Goal: Find specific page/section: Find specific page/section

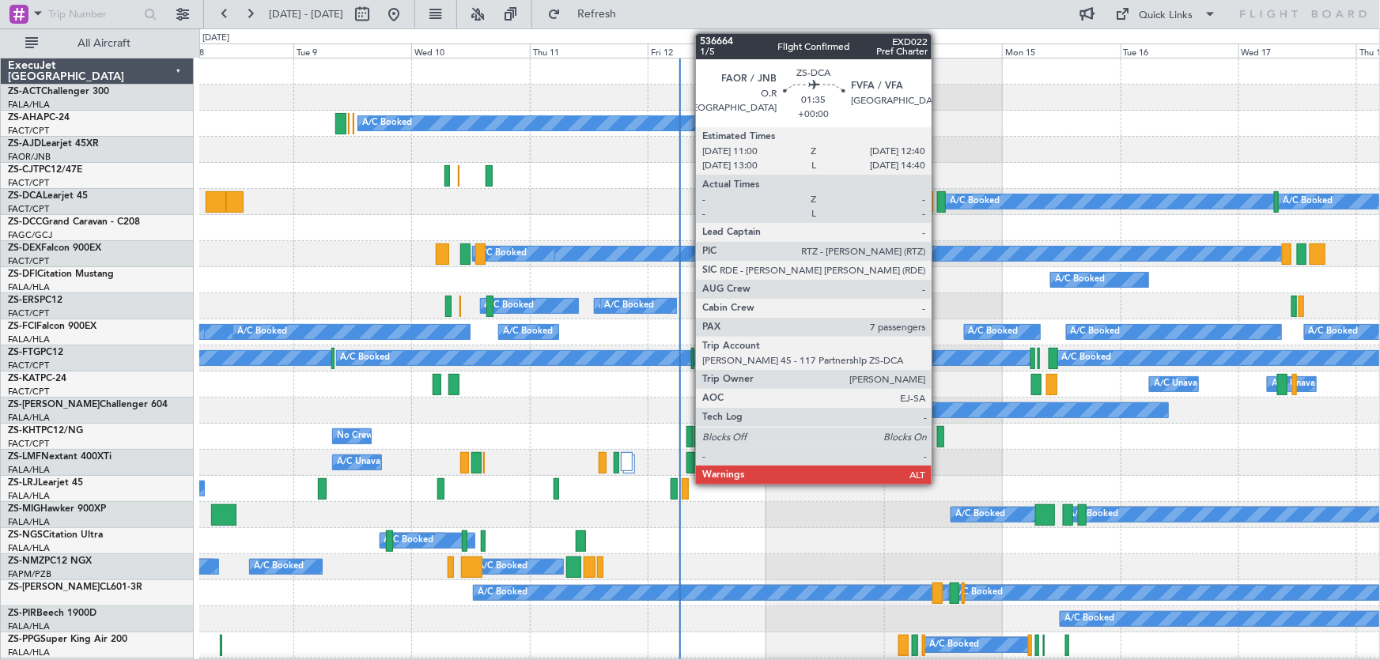
click at [938, 197] on div at bounding box center [941, 201] width 9 height 21
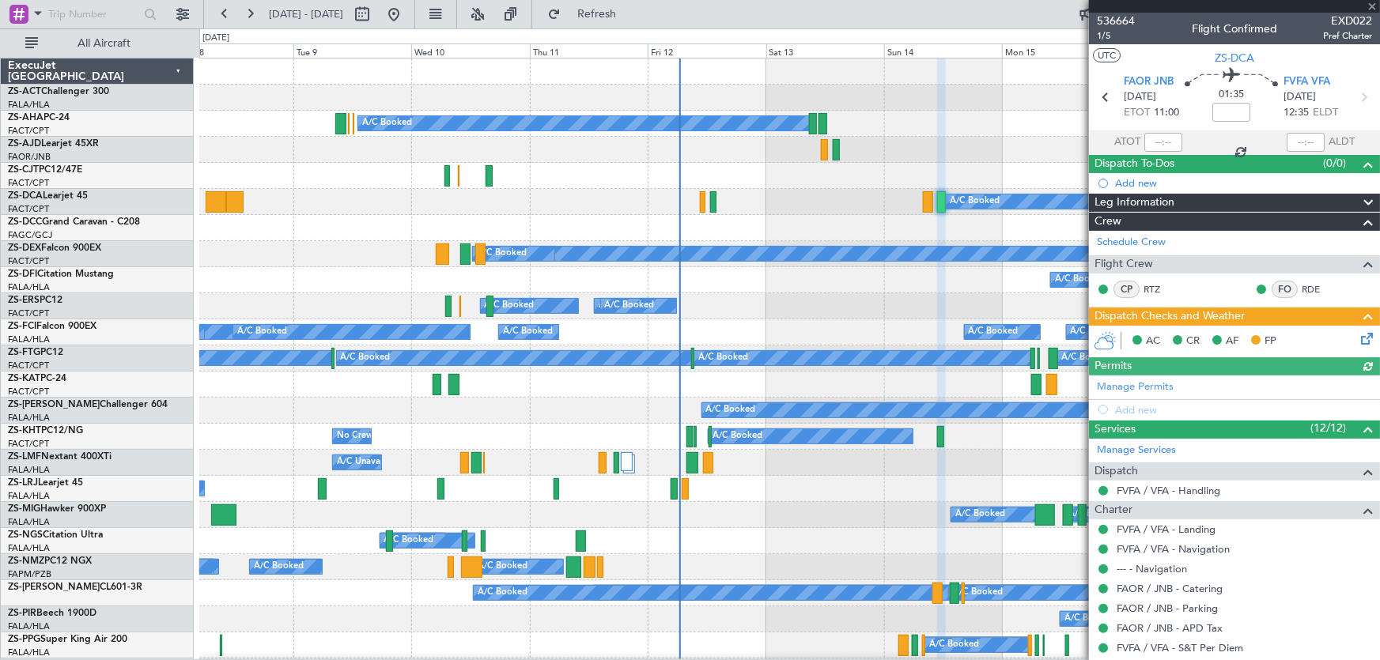
click at [1369, 7] on div at bounding box center [1234, 6] width 291 height 13
click at [1373, 6] on span at bounding box center [1372, 7] width 16 height 14
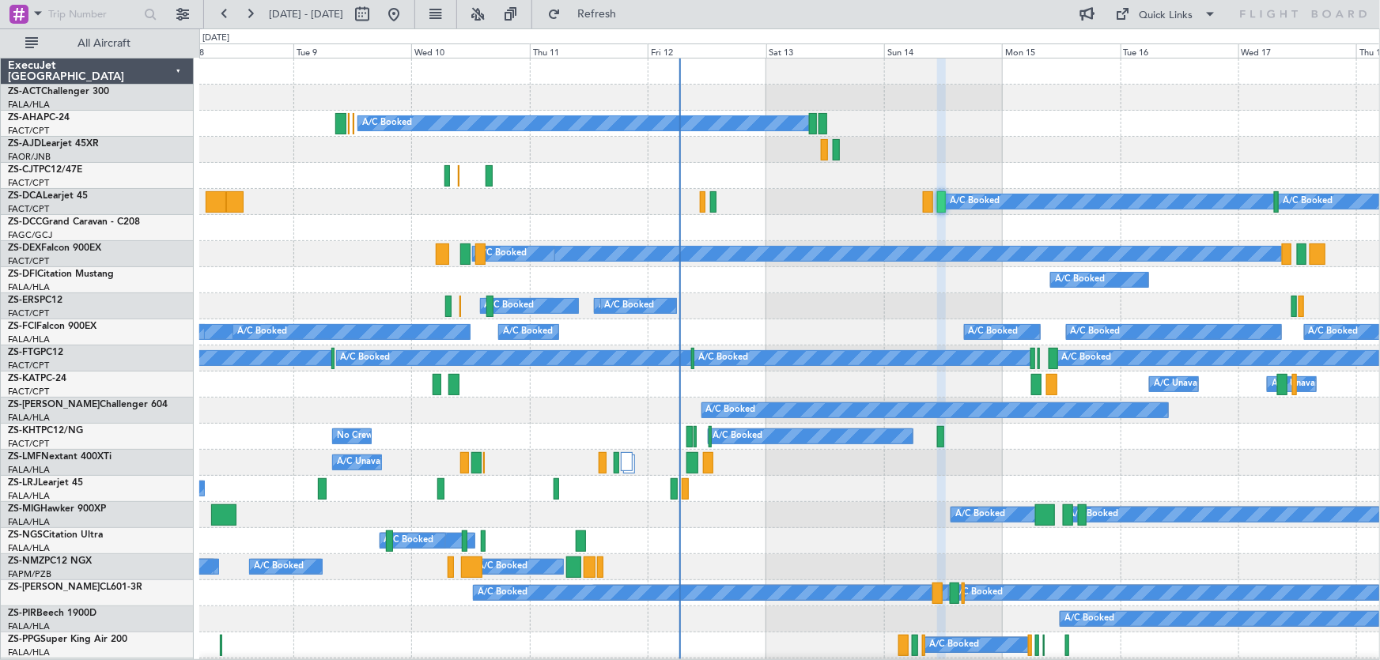
type input "0"
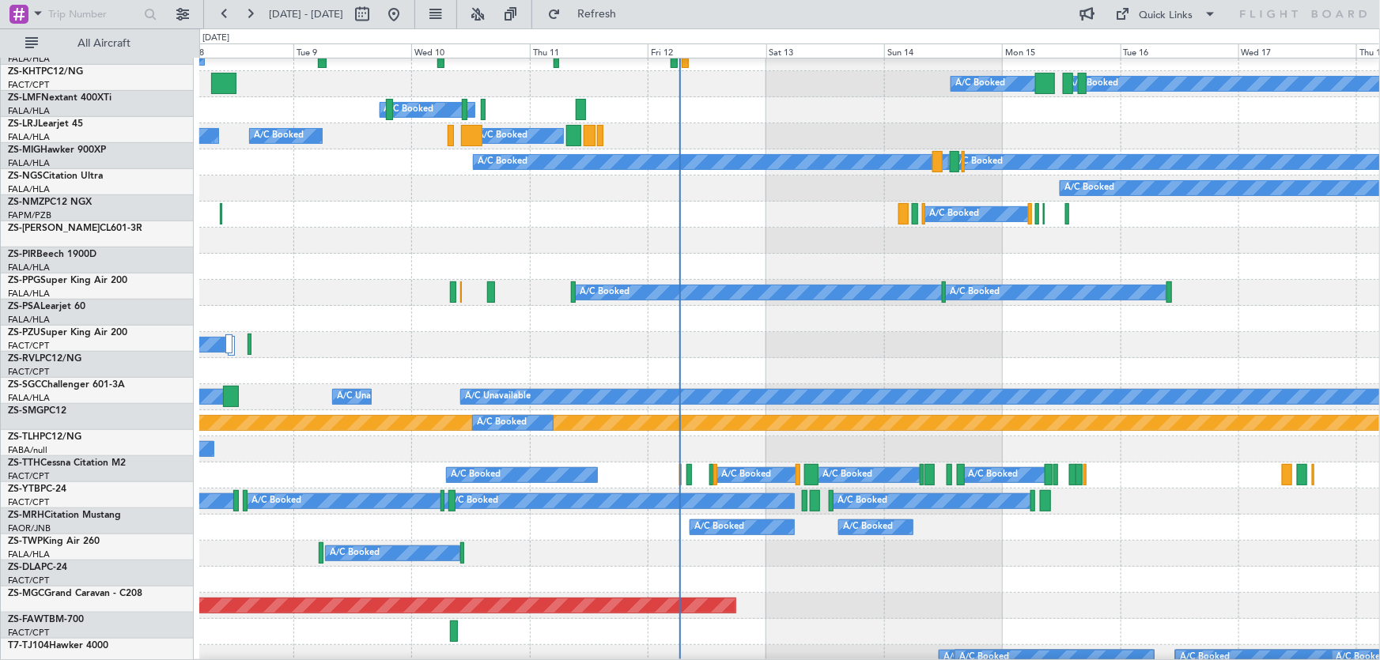
scroll to position [431, 0]
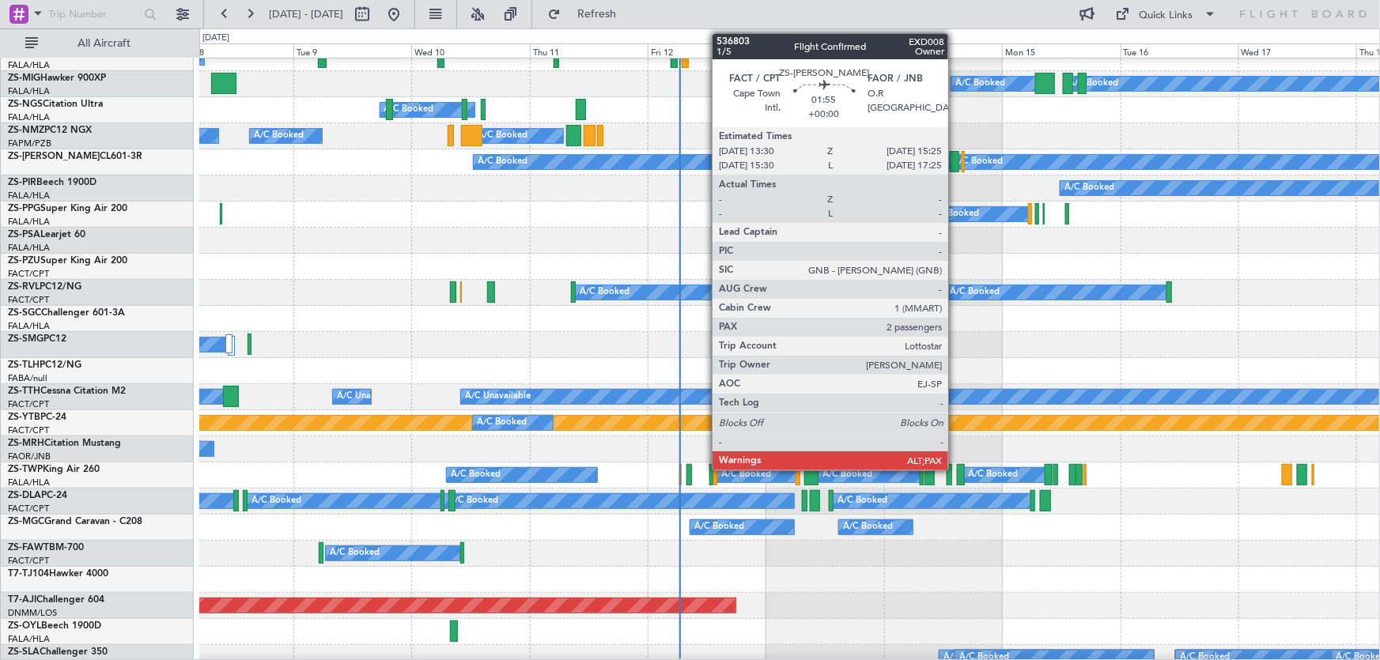
click at [955, 158] on div at bounding box center [954, 161] width 9 height 21
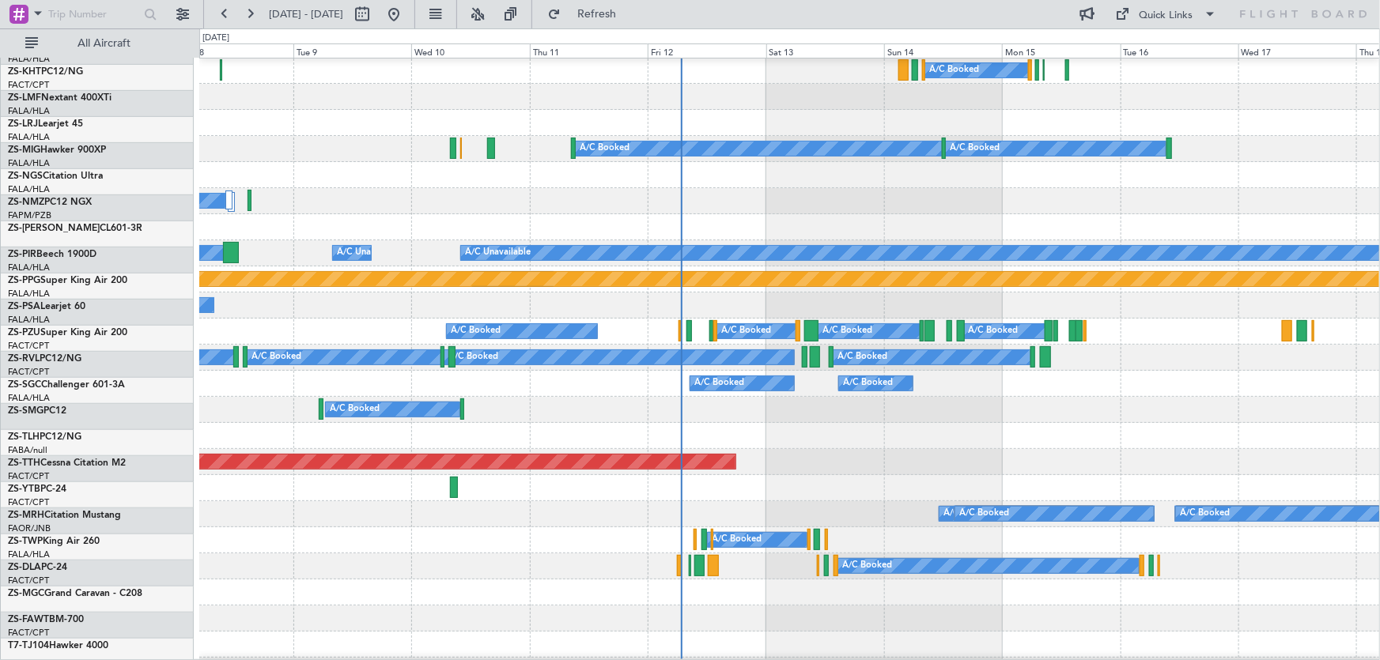
scroll to position [575, 0]
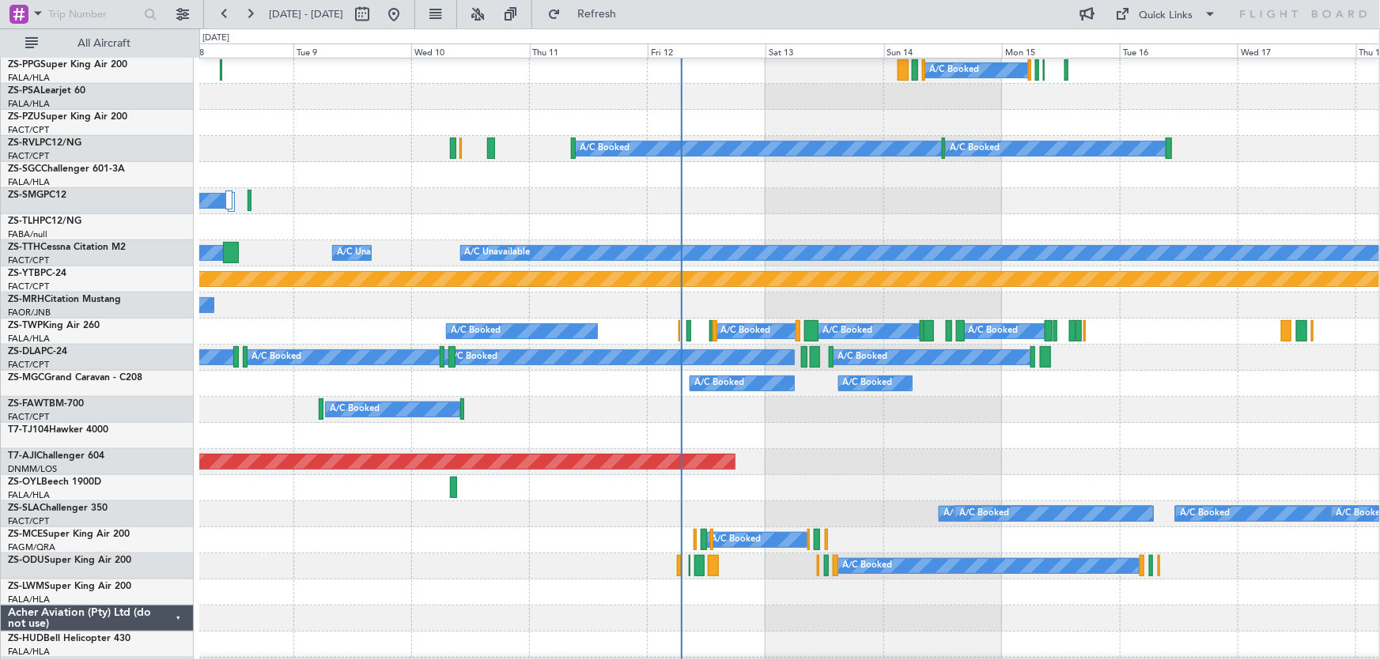
click at [980, 493] on div at bounding box center [789, 488] width 1180 height 26
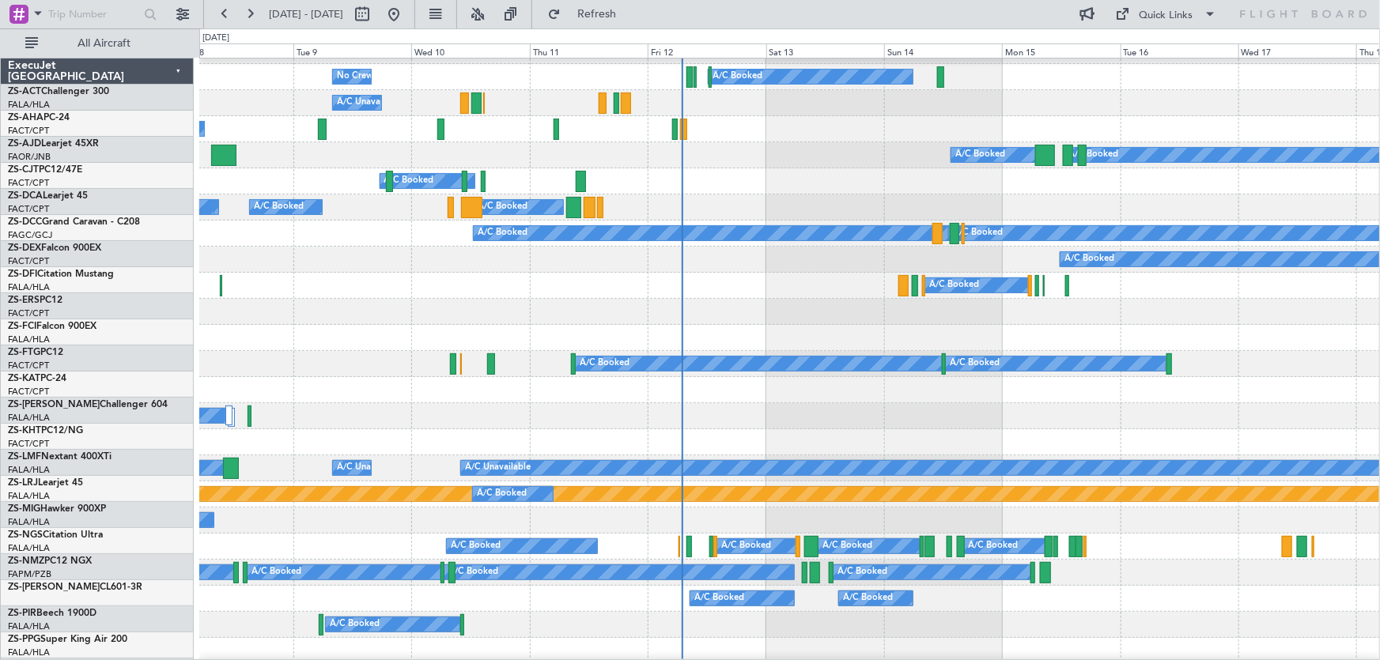
scroll to position [359, 0]
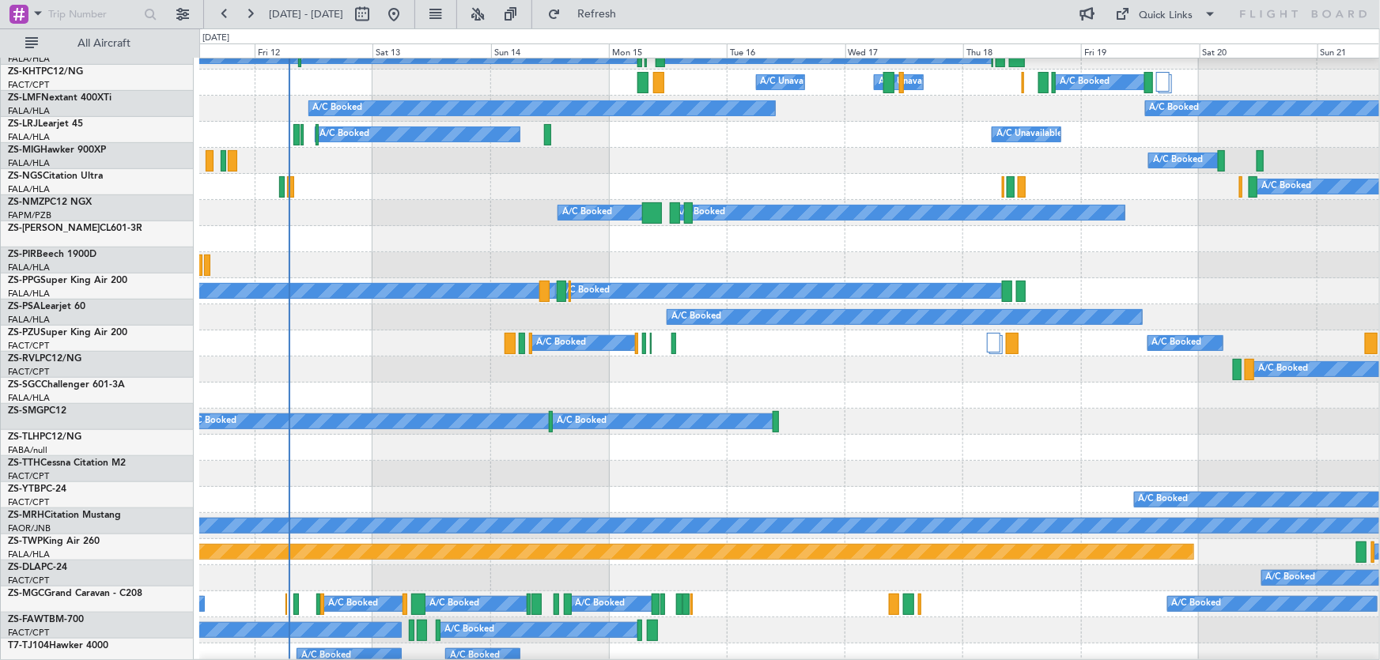
click at [673, 364] on div "A/C Booked" at bounding box center [789, 370] width 1180 height 26
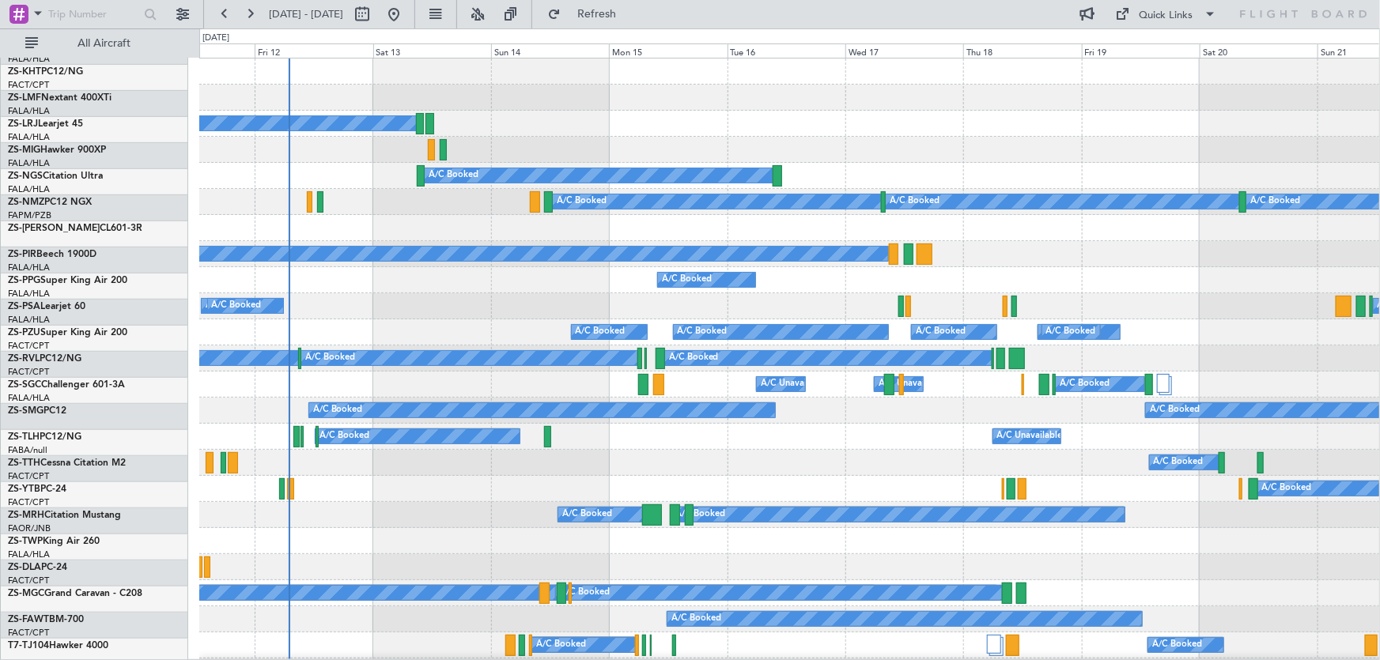
scroll to position [0, 0]
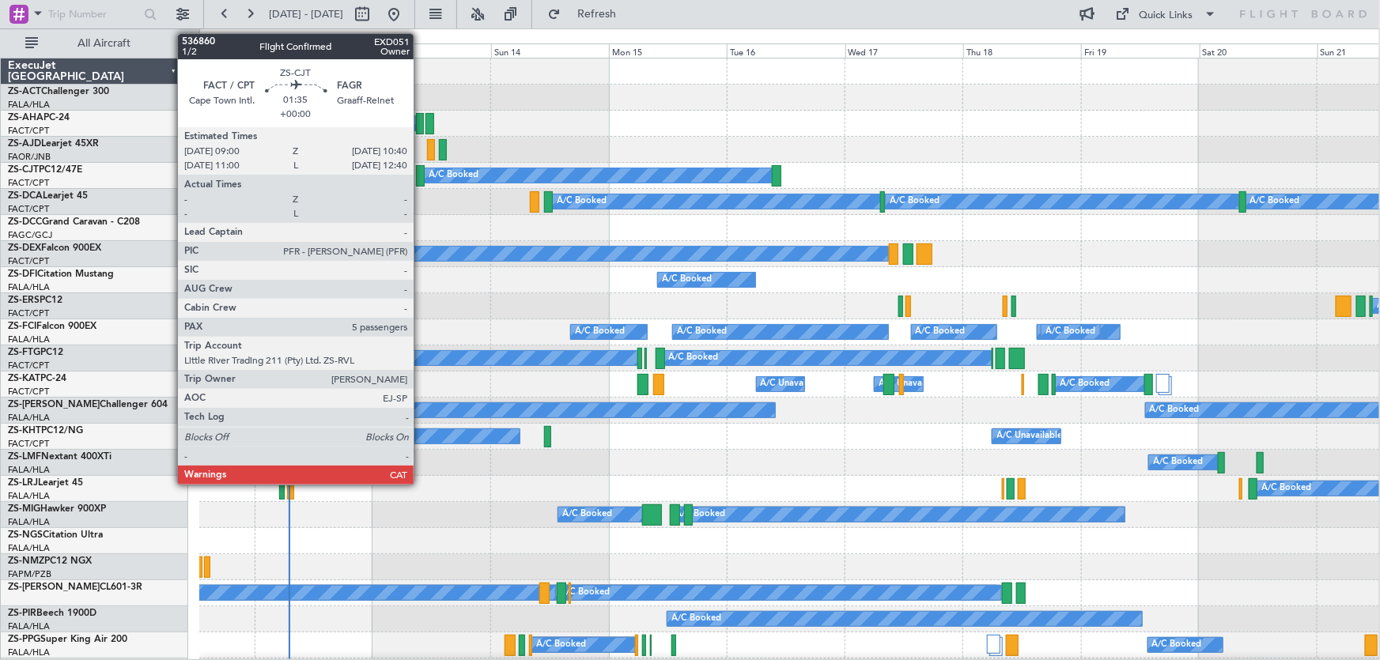
click at [421, 173] on div at bounding box center [420, 175] width 9 height 21
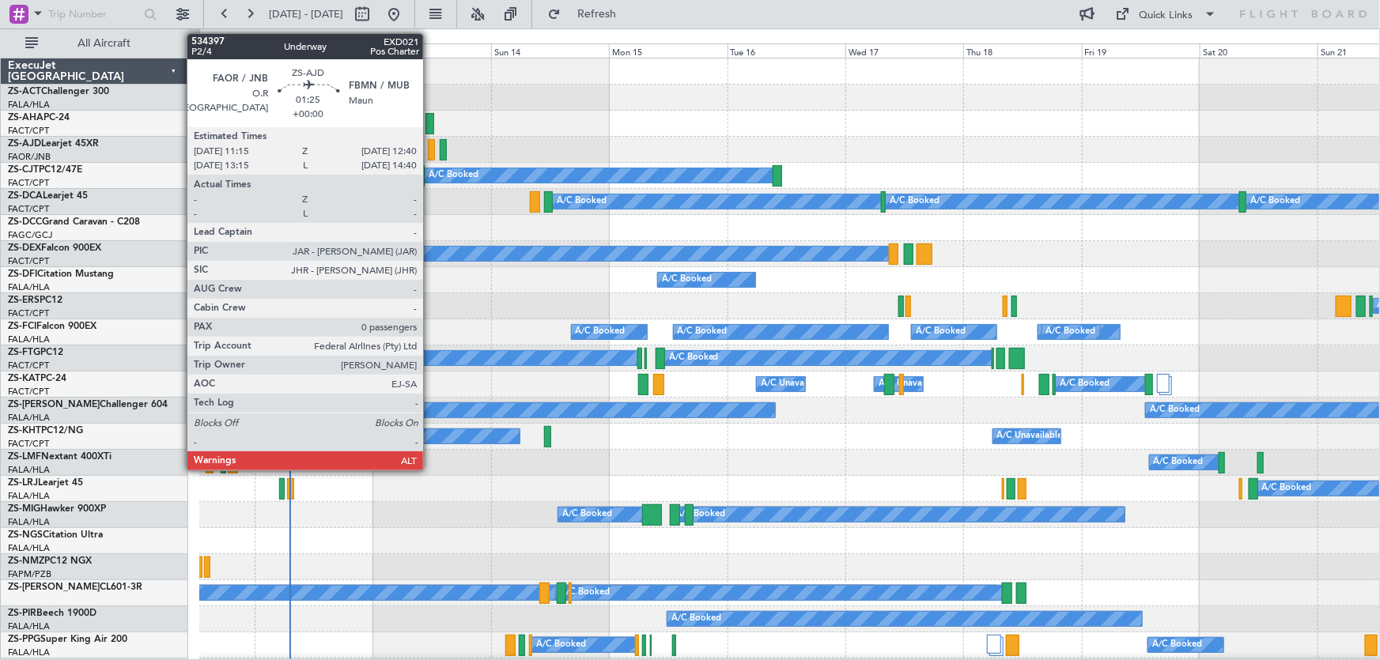
click at [430, 153] on div at bounding box center [431, 149] width 7 height 21
click at [432, 150] on div at bounding box center [431, 149] width 7 height 21
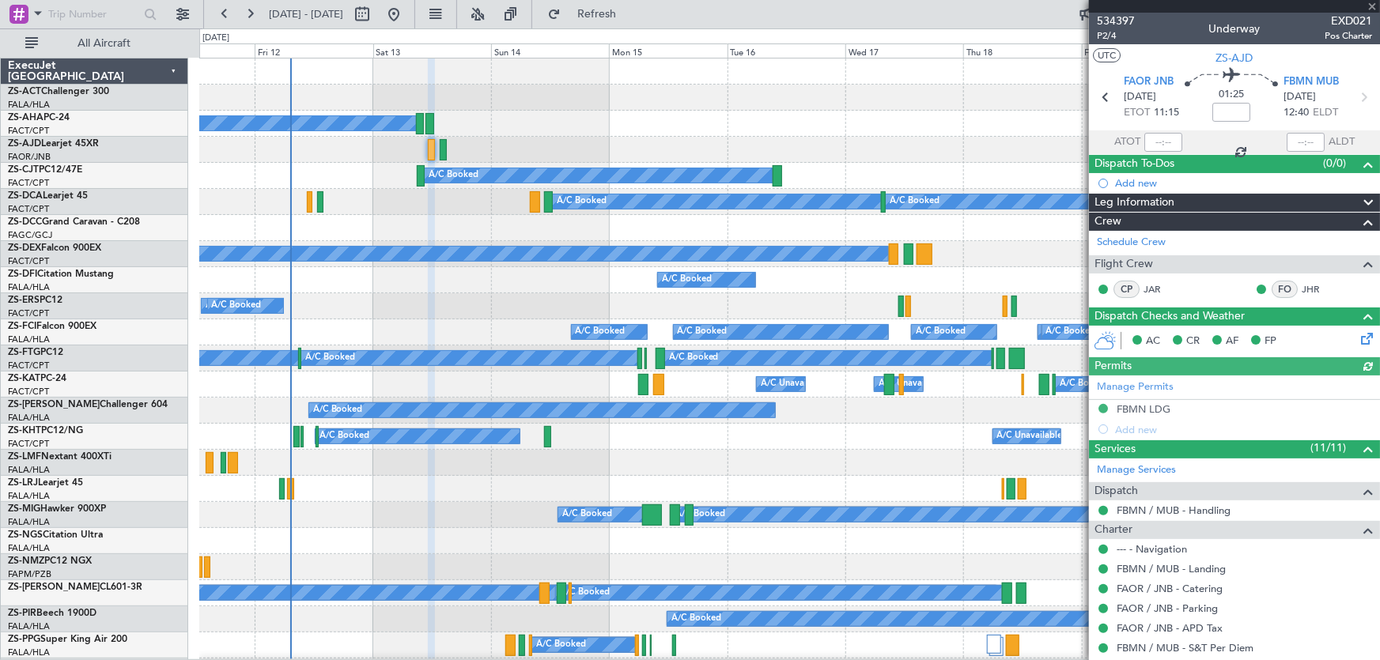
click at [1369, 6] on div at bounding box center [1234, 6] width 291 height 13
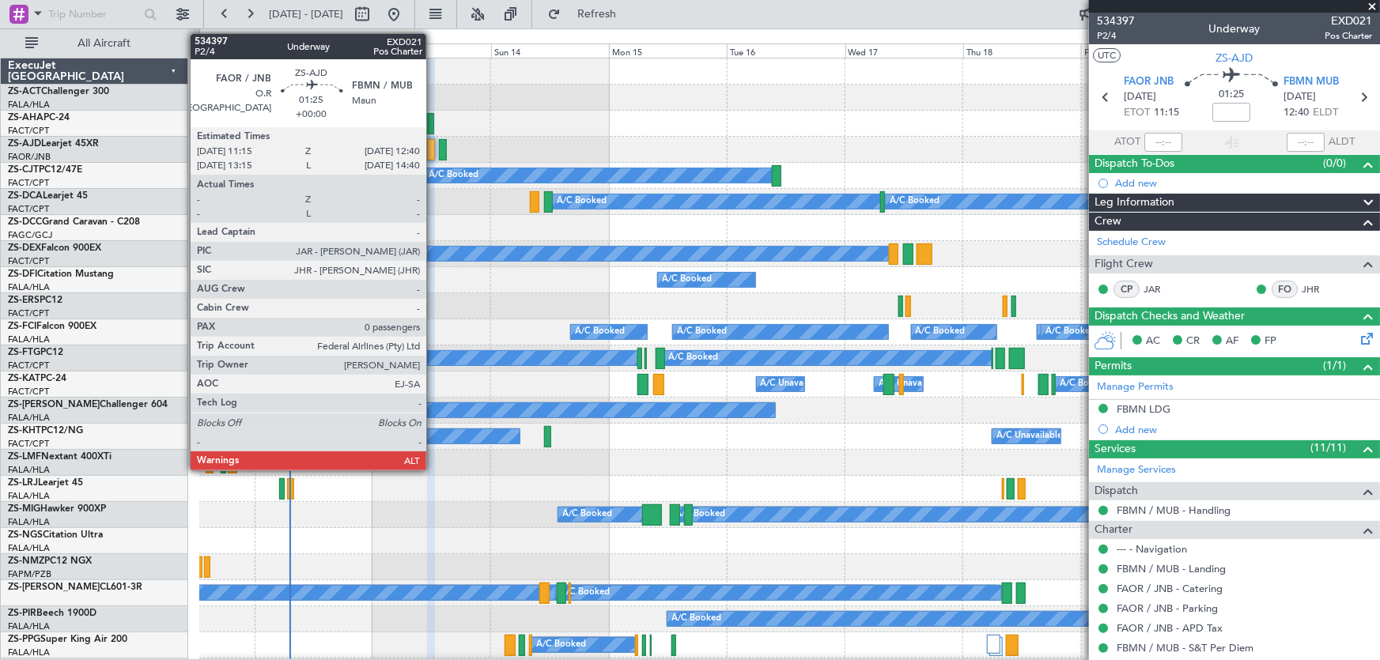
click at [433, 154] on div at bounding box center [430, 149] width 7 height 21
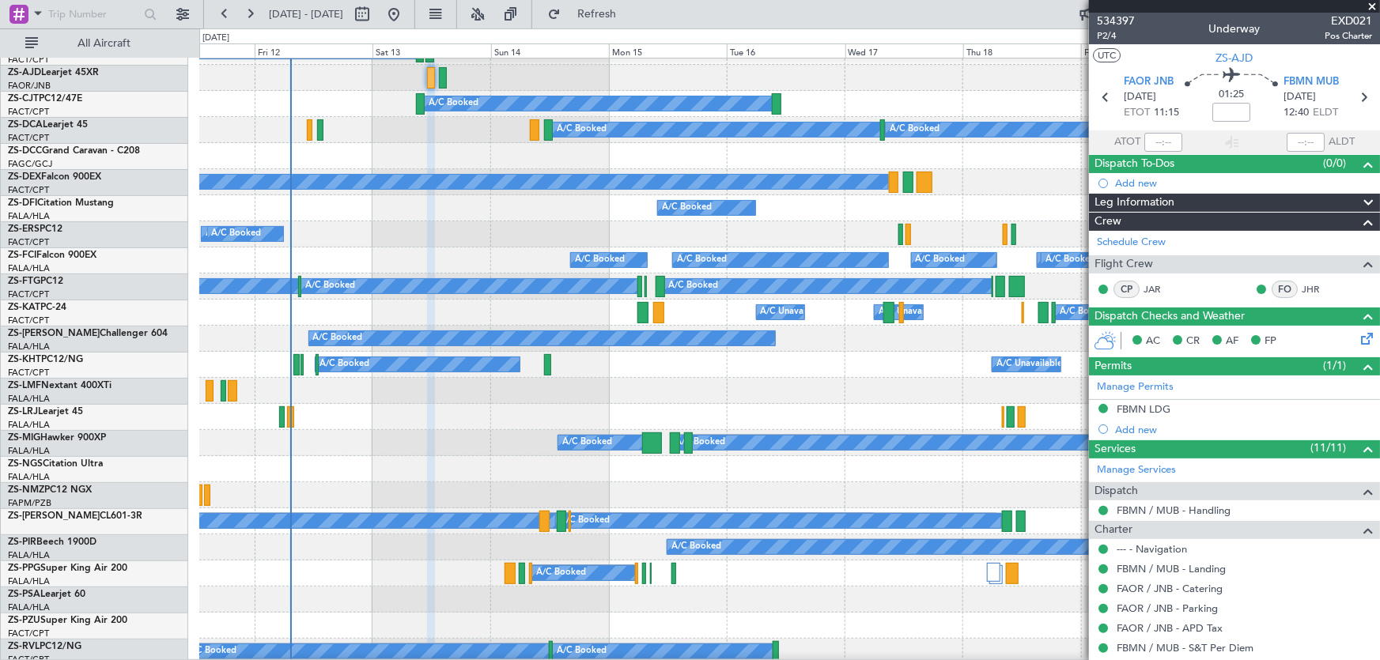
scroll to position [143, 0]
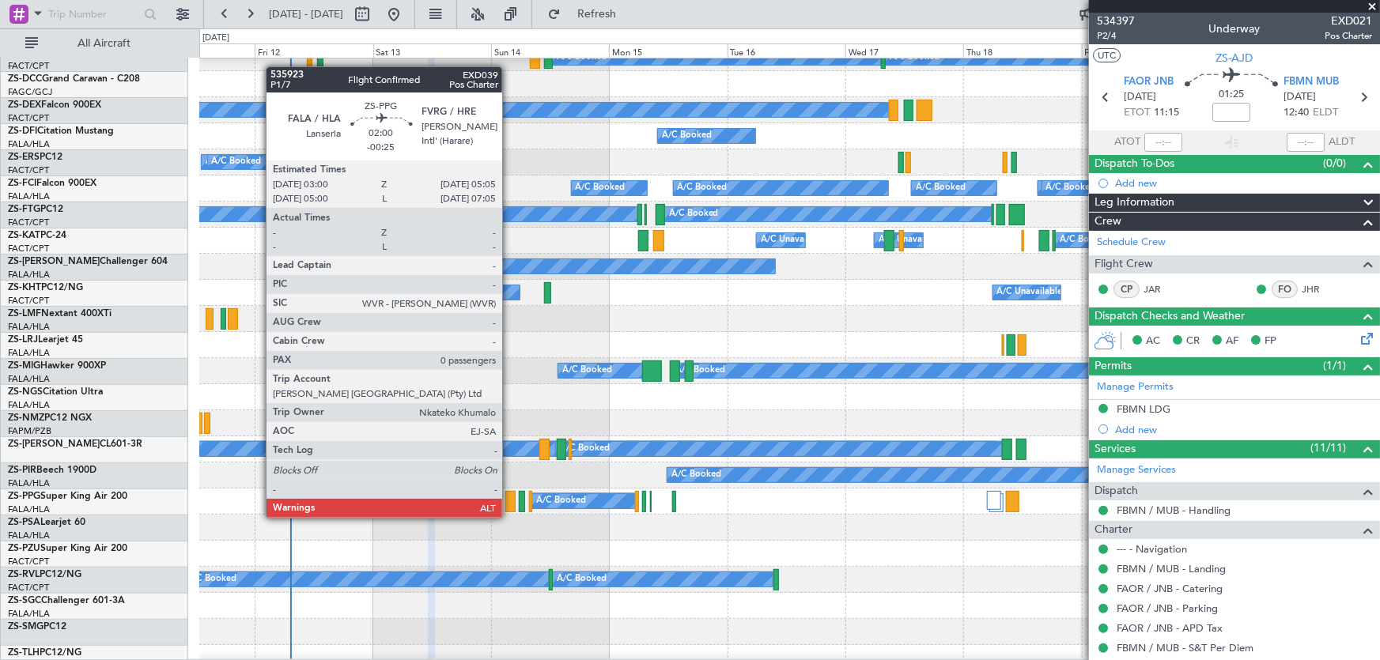
click at [509, 504] on div at bounding box center [510, 501] width 10 height 21
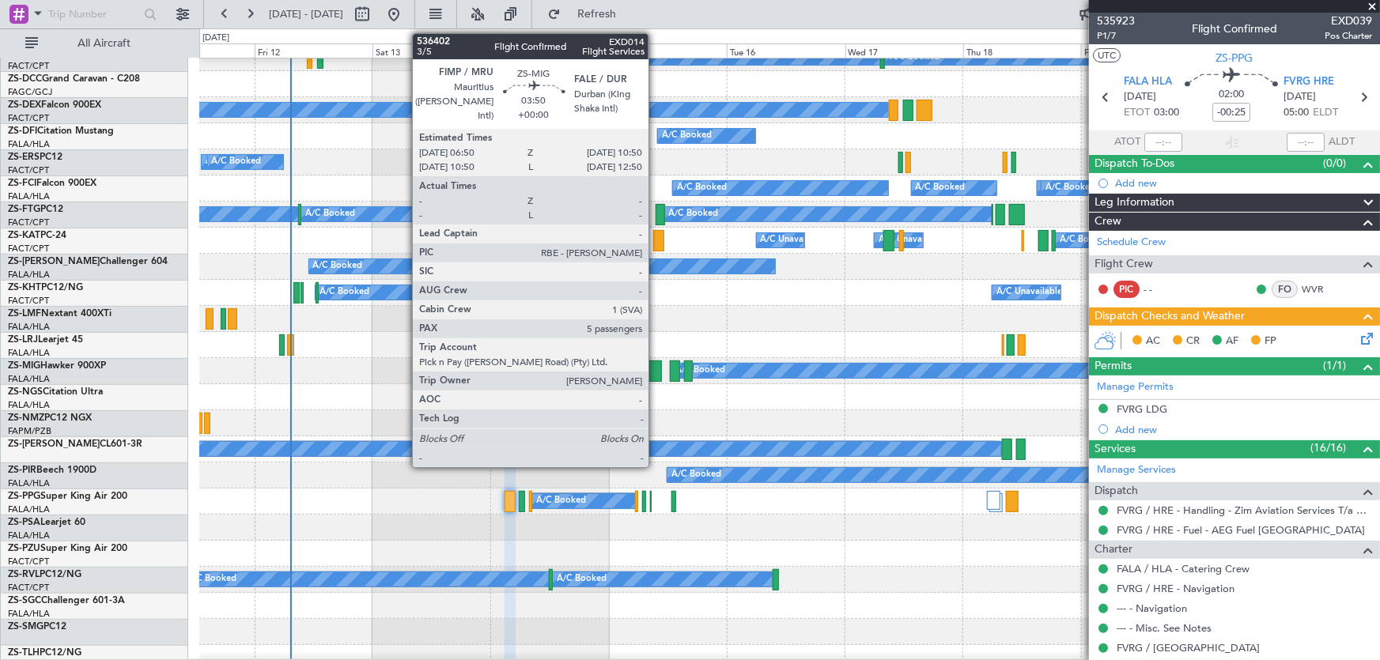
scroll to position [215, 0]
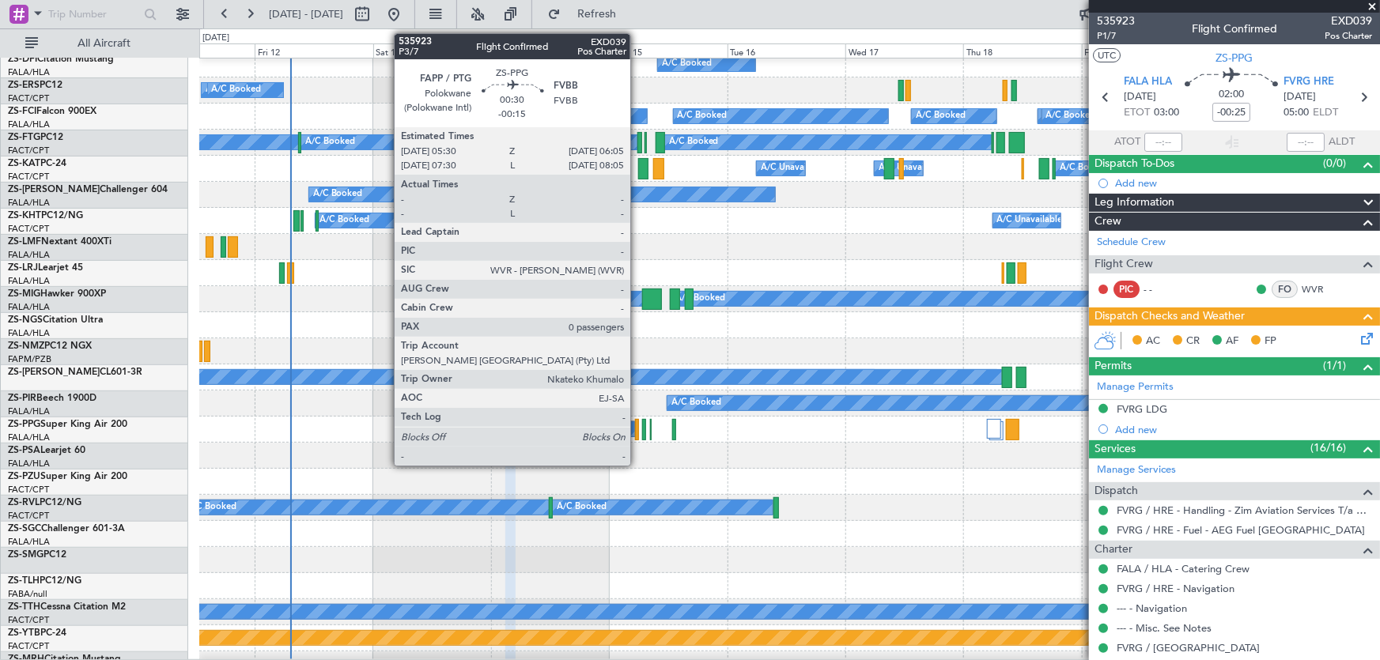
click at [637, 438] on div at bounding box center [636, 429] width 3 height 21
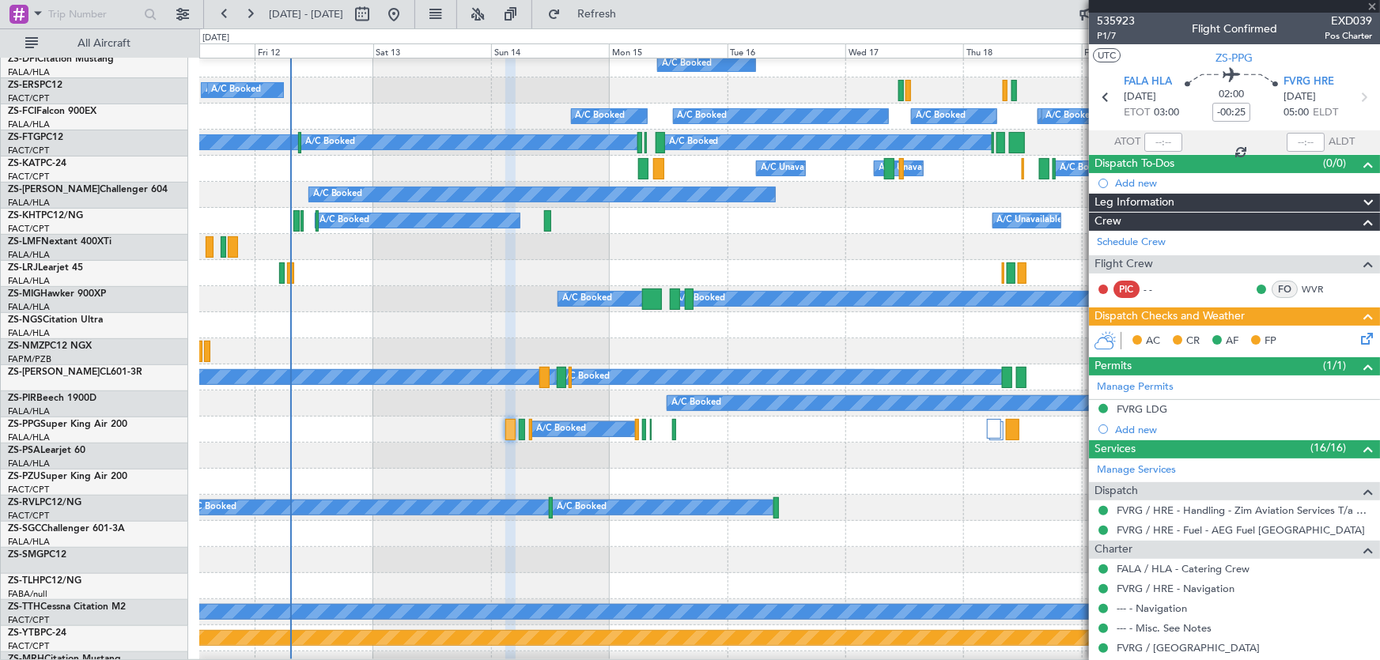
type input "-00:15"
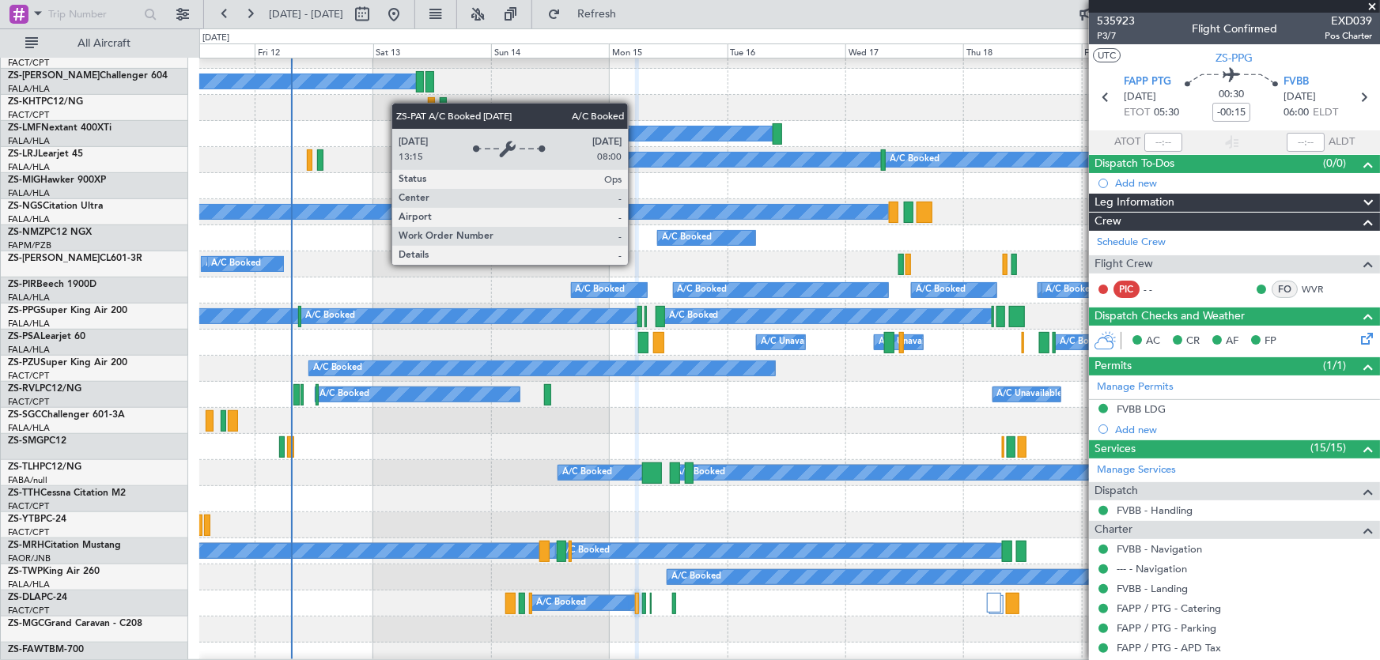
scroll to position [0, 0]
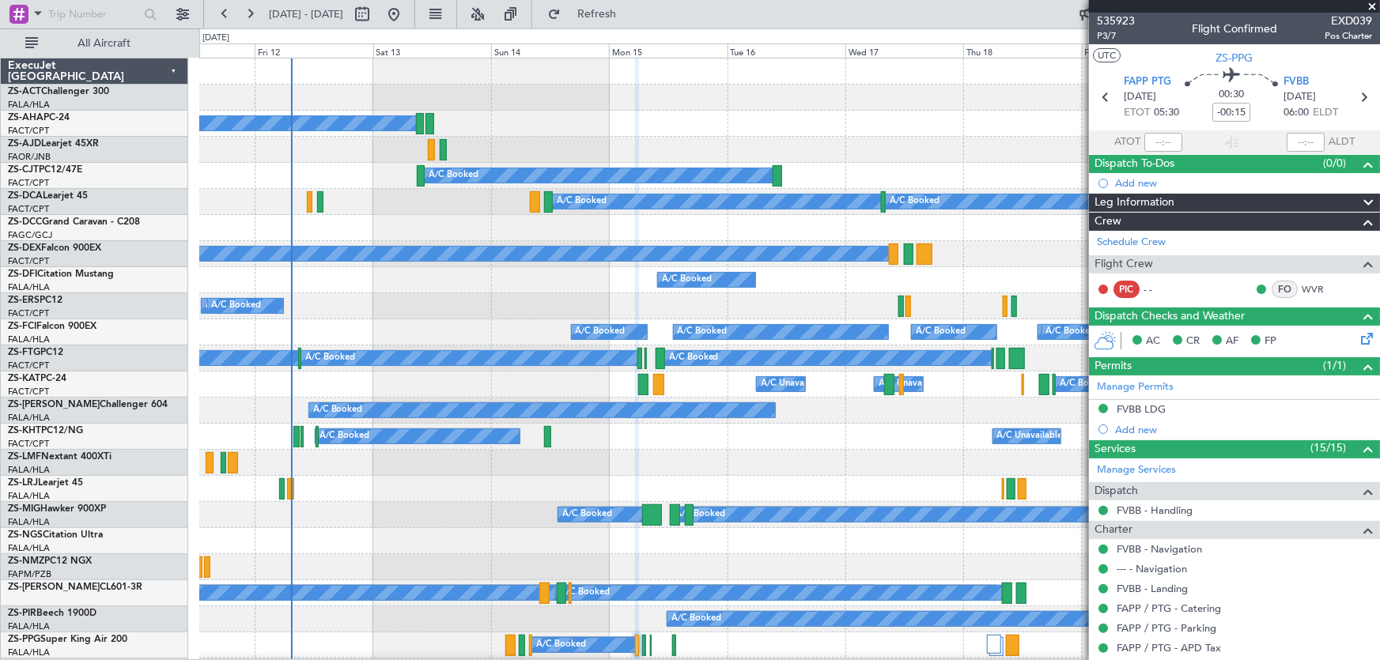
click at [1376, 9] on span at bounding box center [1372, 7] width 16 height 14
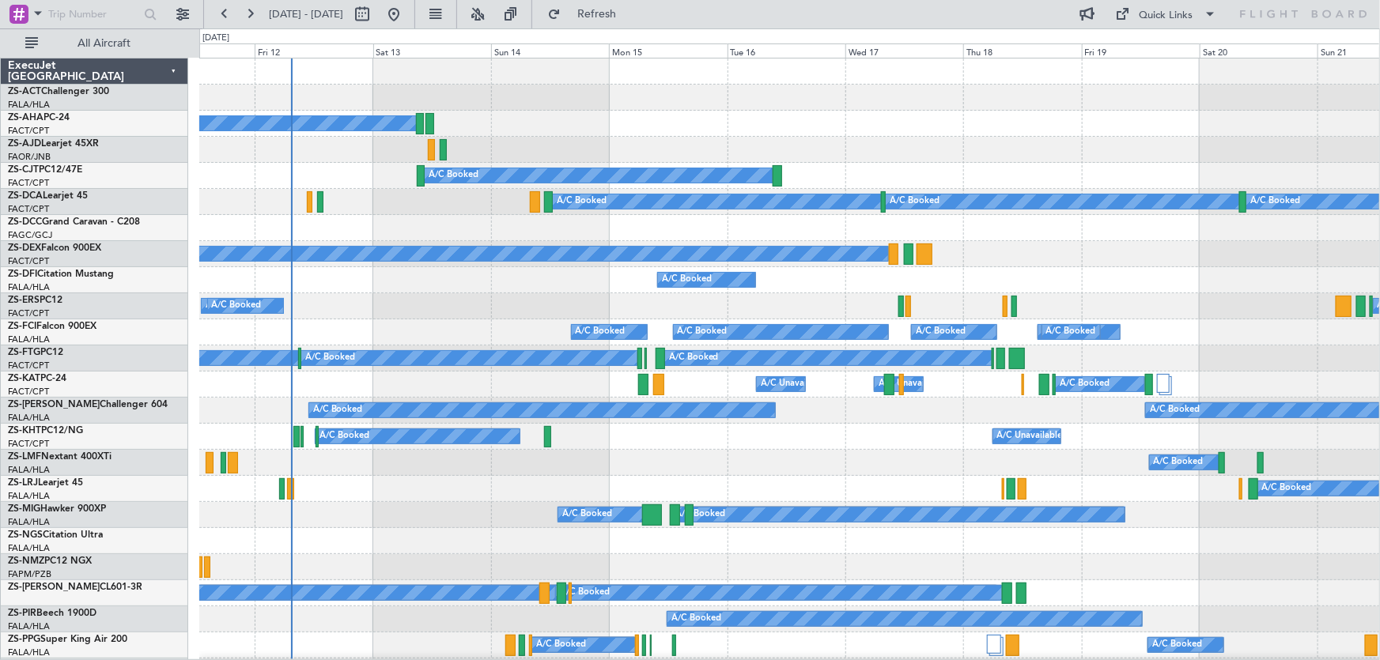
click at [463, 278] on div "A/C Booked" at bounding box center [789, 280] width 1180 height 26
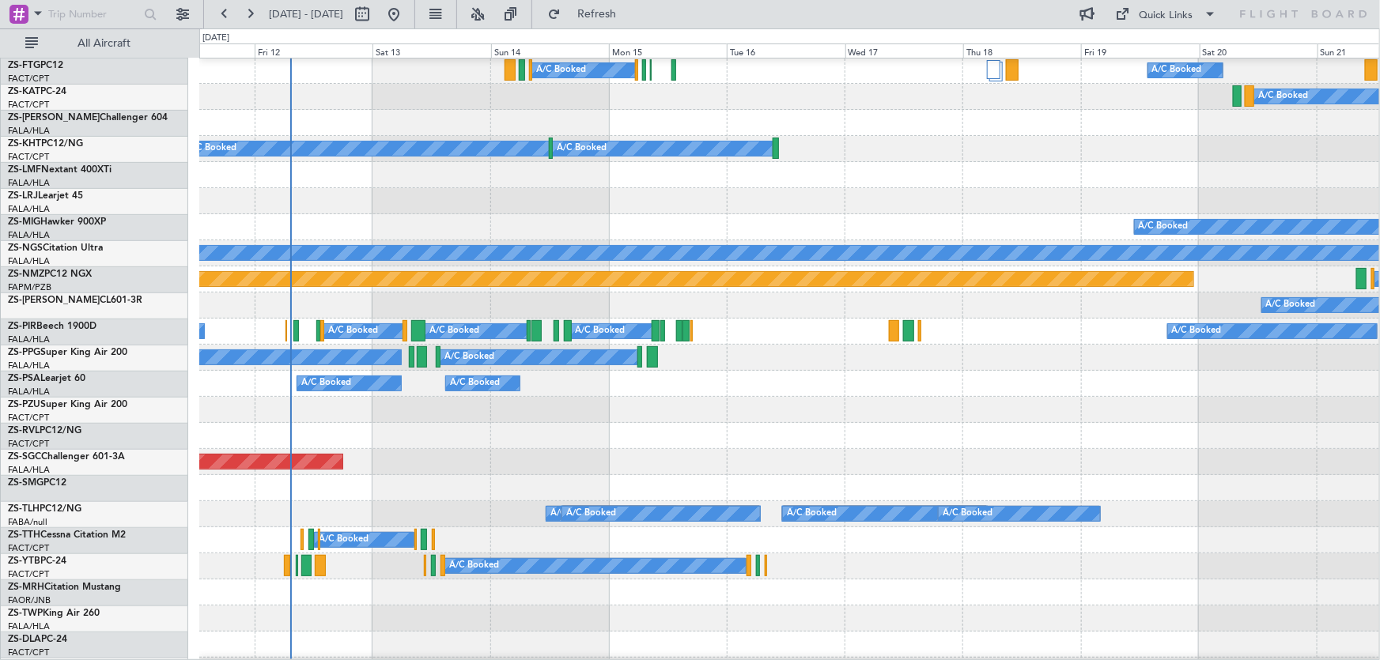
scroll to position [575, 0]
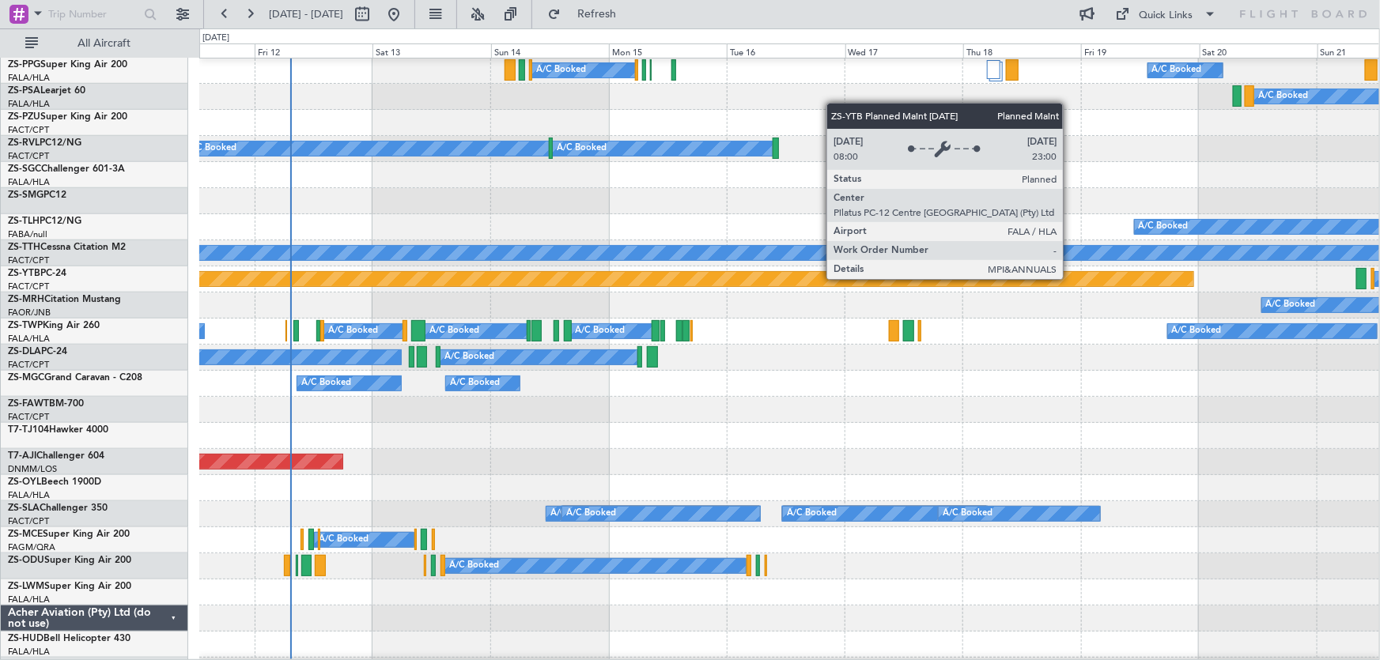
click at [765, 286] on div "Planned Maint Lanseria" at bounding box center [106, 279] width 2173 height 14
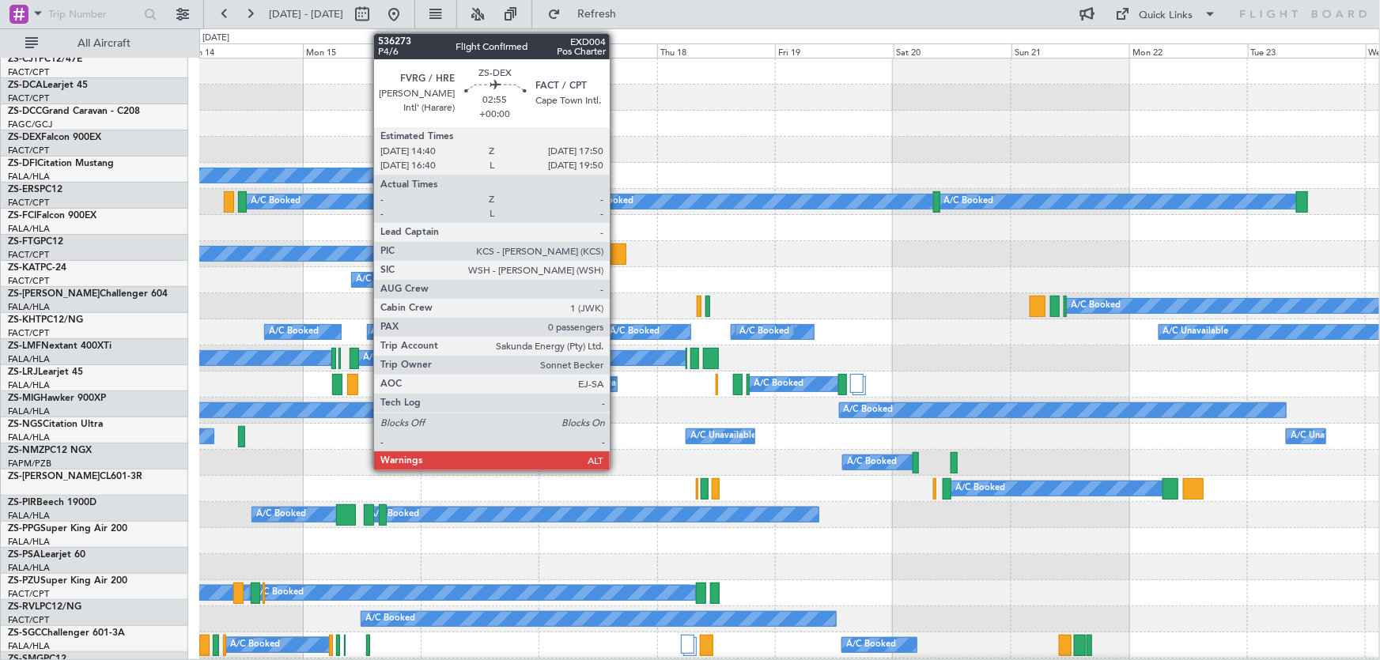
scroll to position [0, 0]
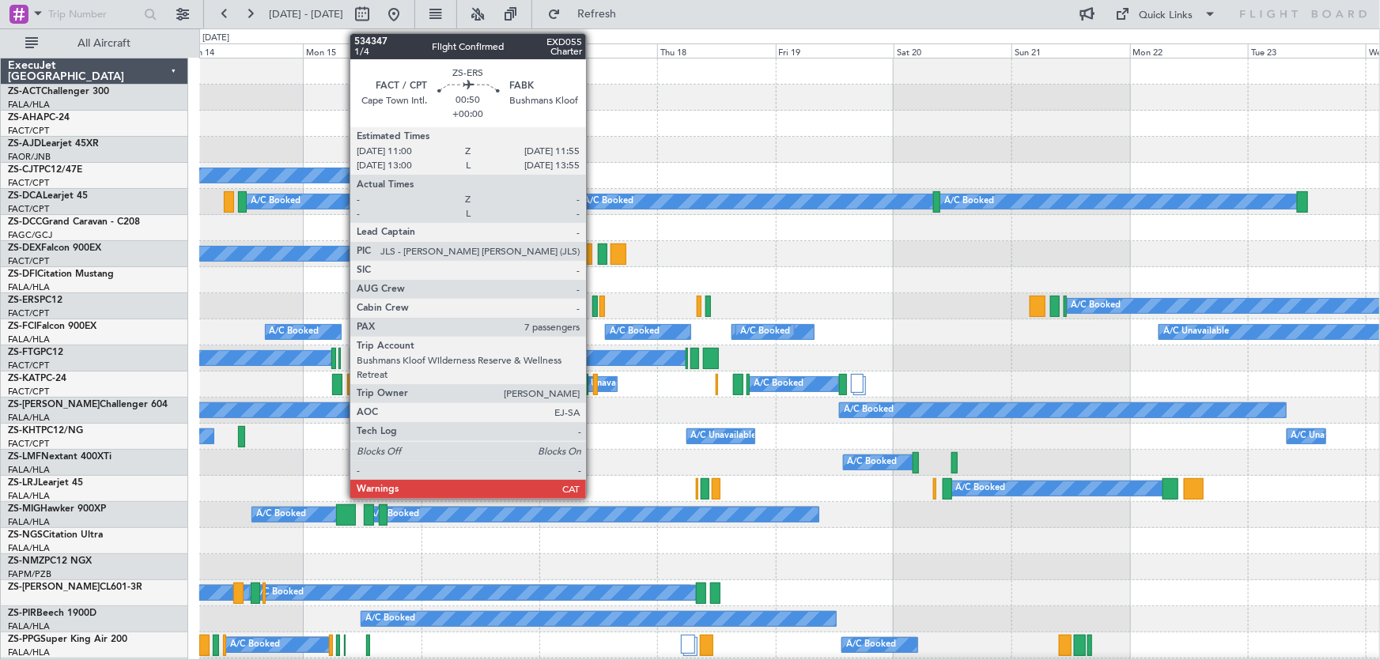
click at [593, 302] on div at bounding box center [594, 306] width 5 height 21
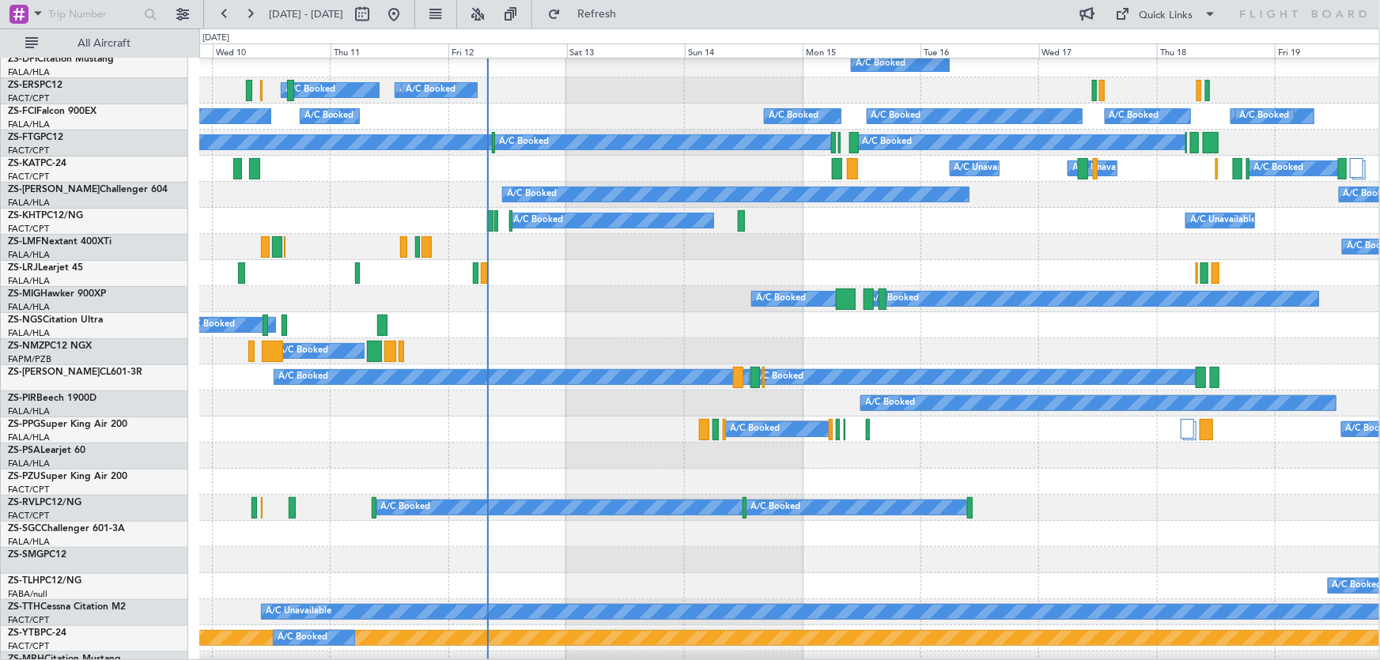
scroll to position [287, 0]
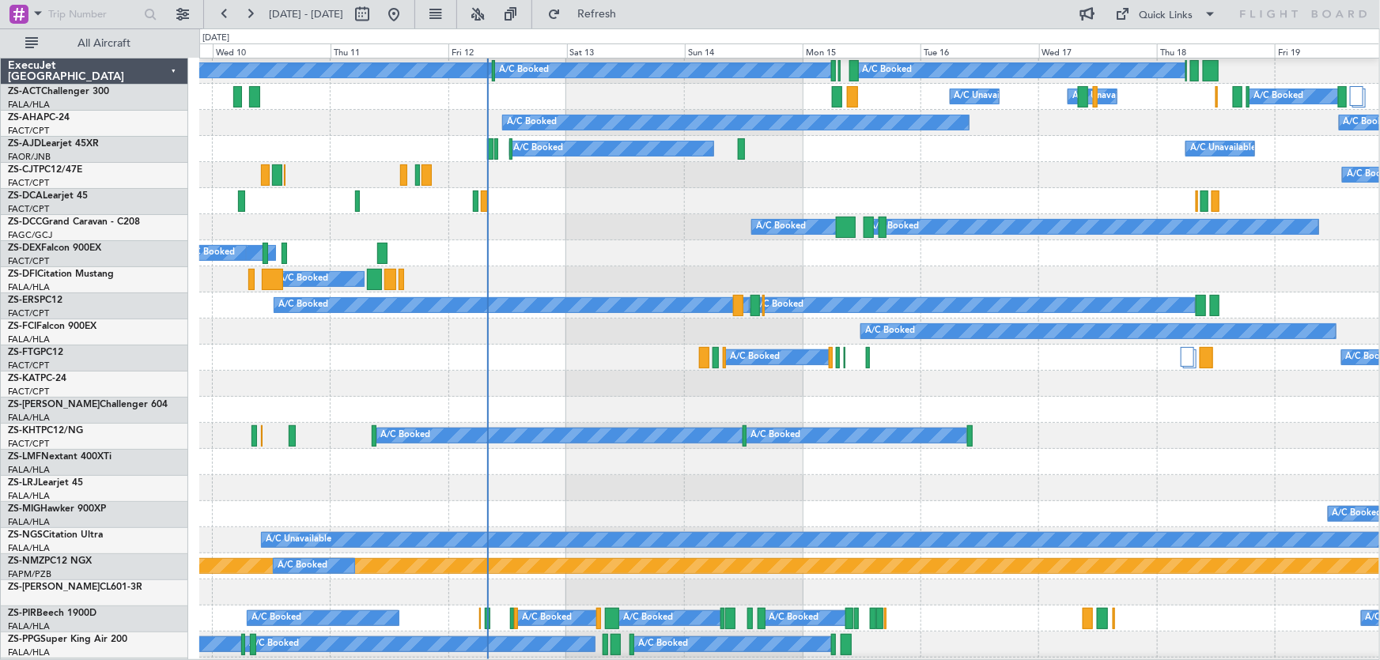
scroll to position [287, 0]
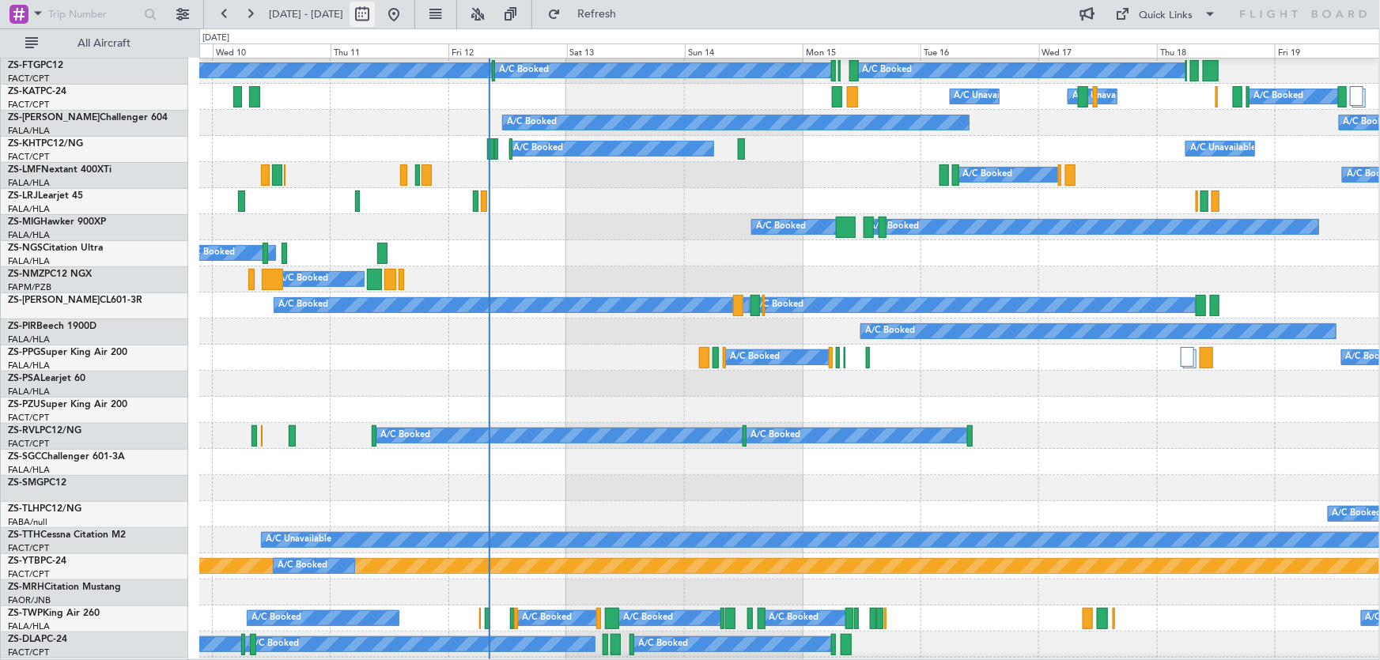
click at [375, 24] on button at bounding box center [361, 14] width 25 height 25
select select "9"
select select "2025"
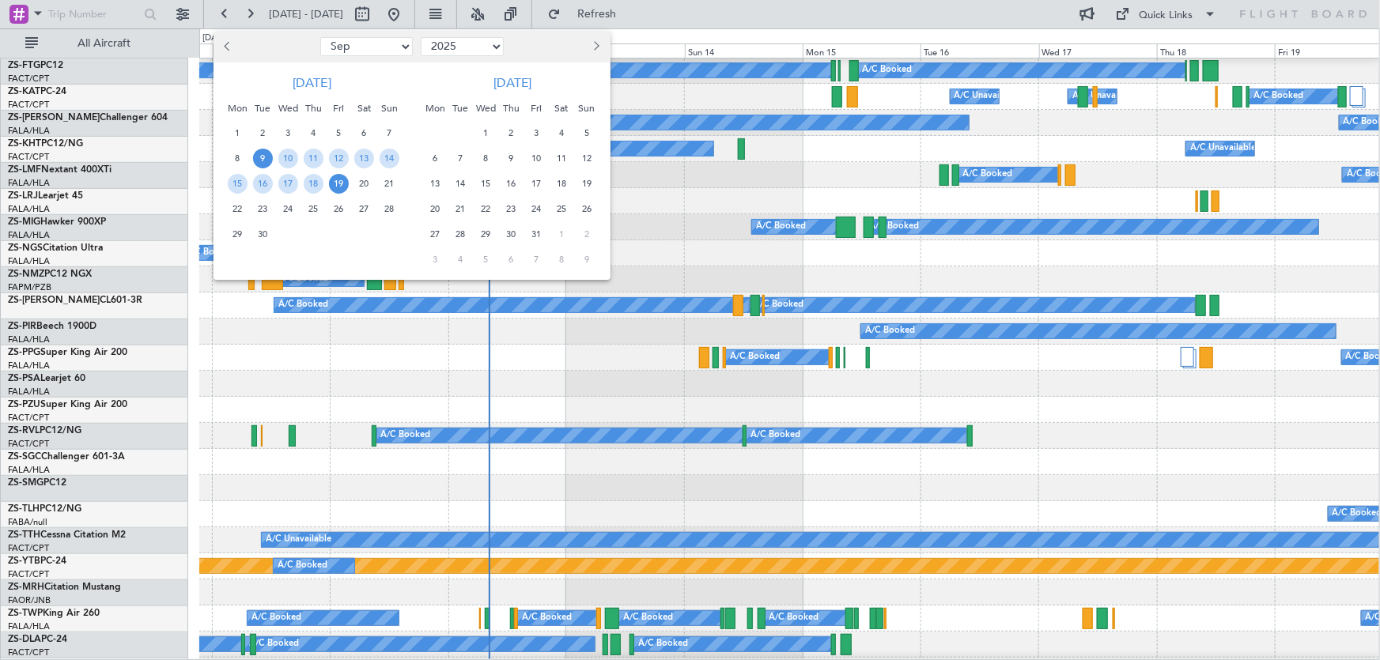
click at [363, 181] on span "20" at bounding box center [364, 184] width 20 height 20
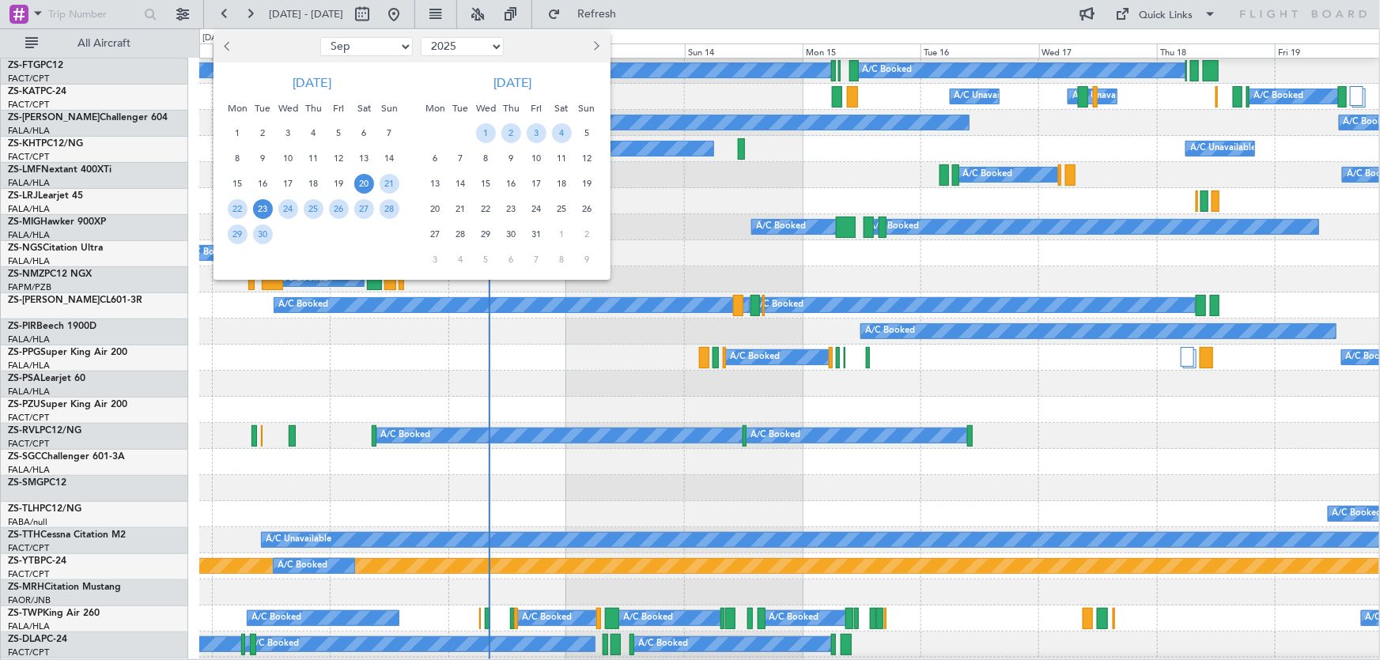
click at [266, 207] on span "23" at bounding box center [263, 209] width 20 height 20
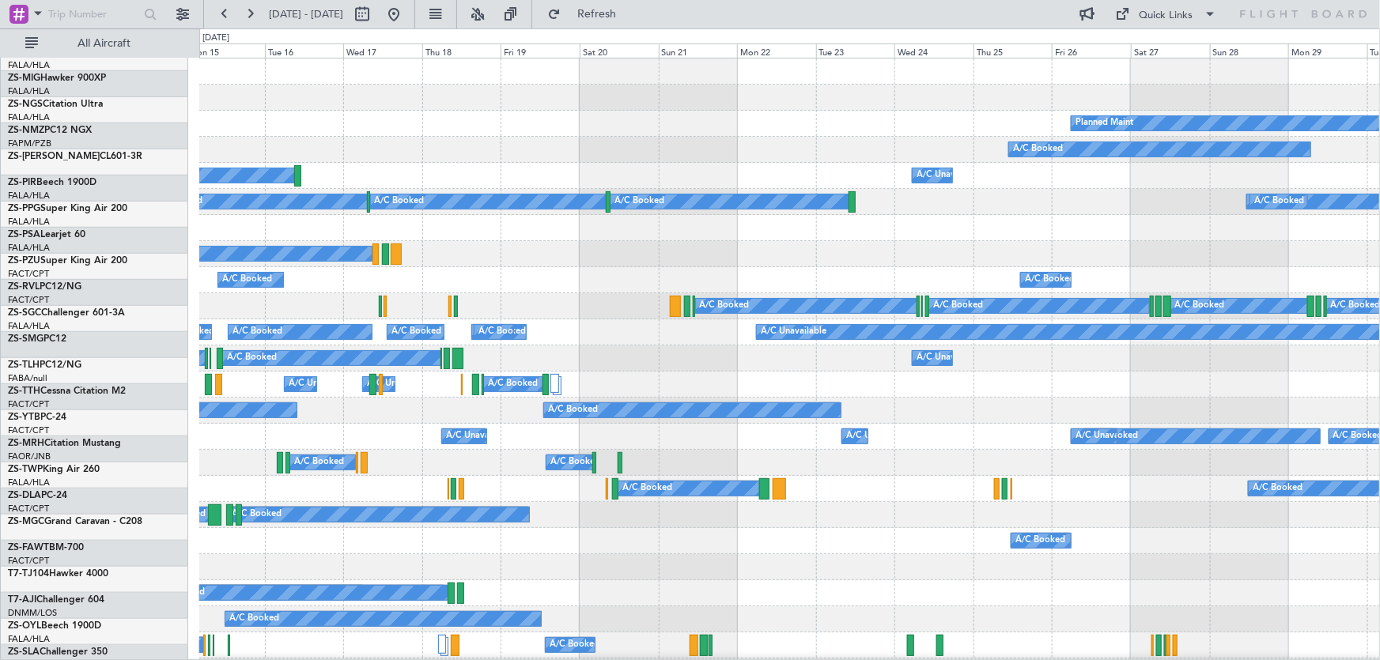
scroll to position [0, 0]
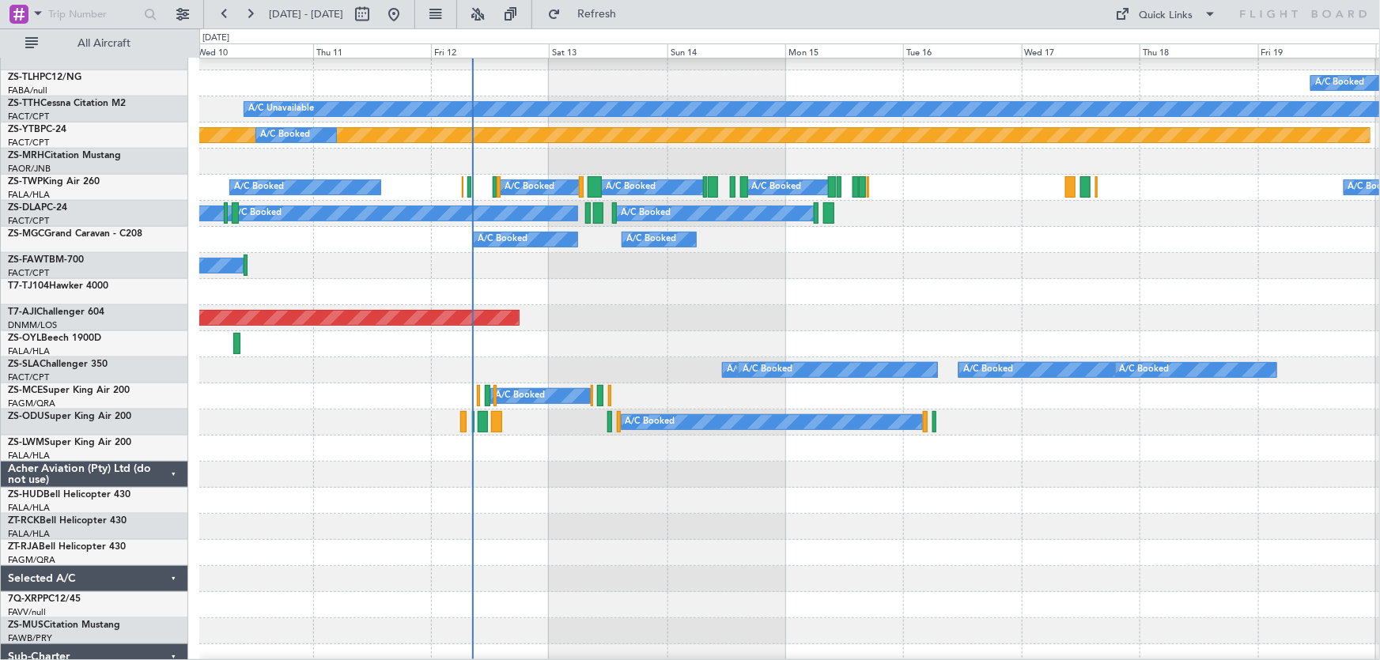
scroll to position [862, 0]
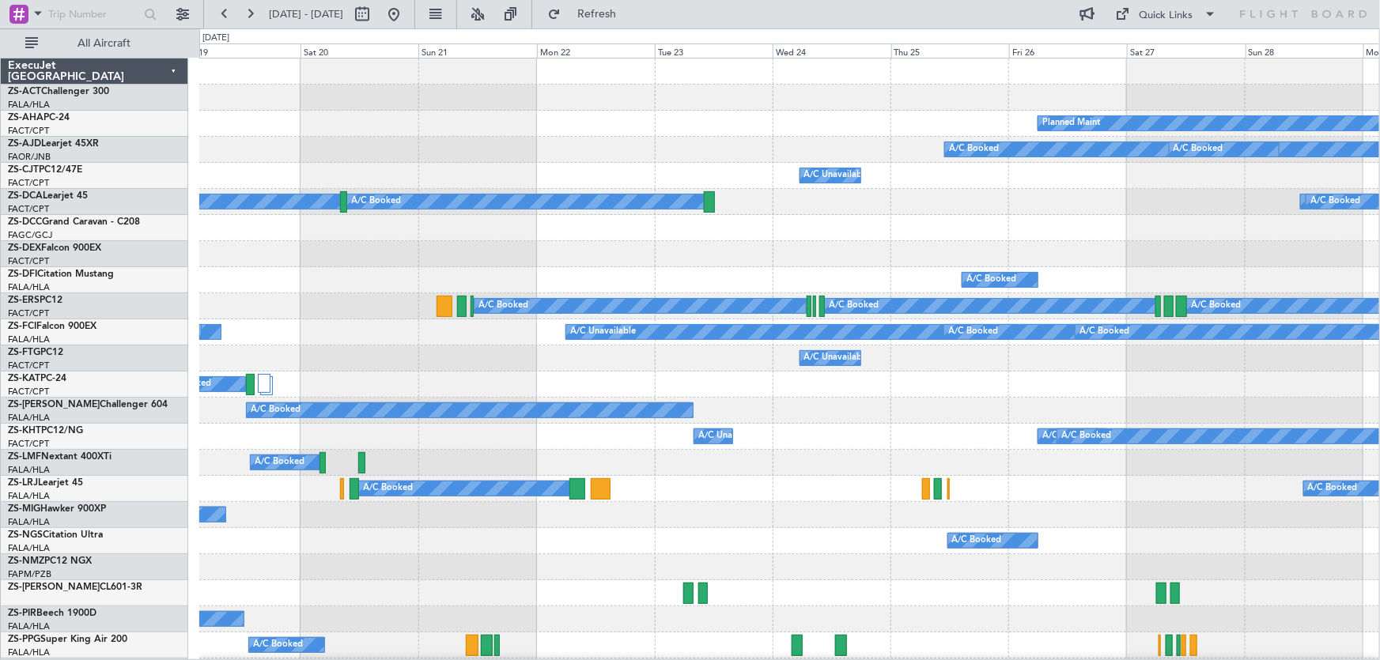
click at [66, 285] on div "Planned Maint A/C Booked A/C Booked A/C Unavailable A/C Booked A/C Booked A/C B…" at bounding box center [690, 344] width 1380 height 632
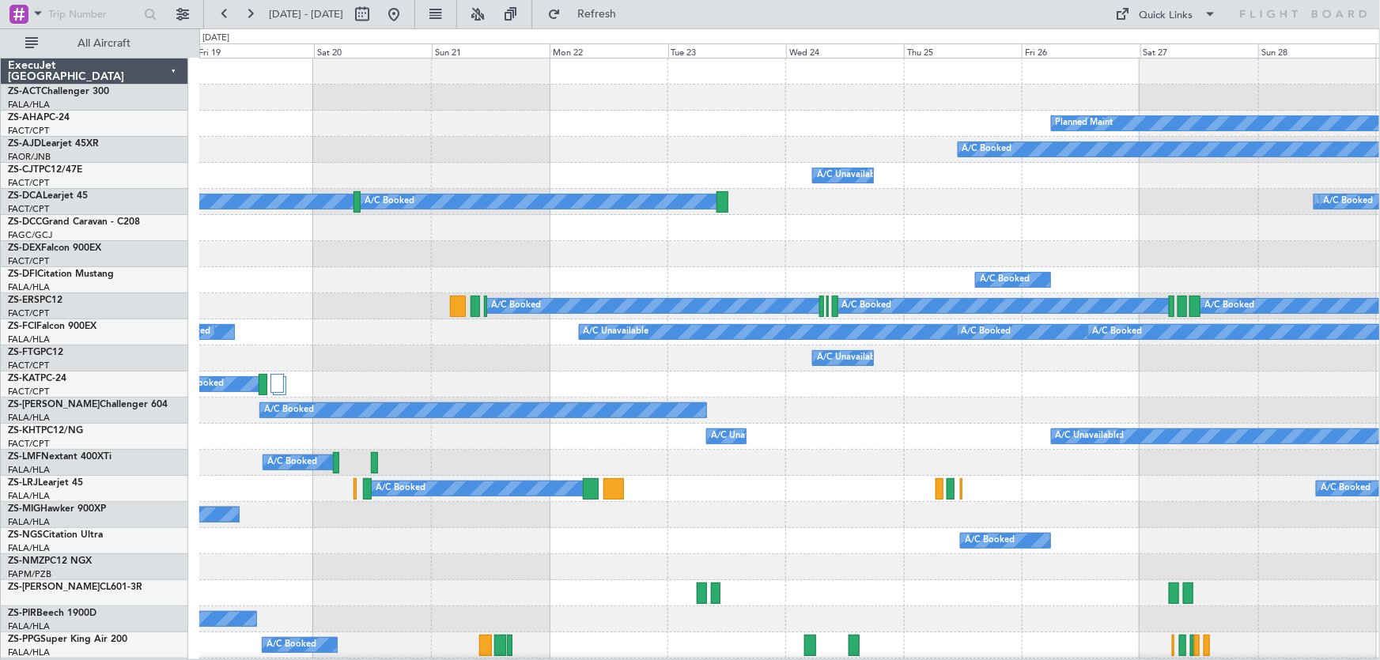
click at [829, 387] on div "A/C Booked A/C Unavailable A/C Unavailable" at bounding box center [789, 385] width 1180 height 26
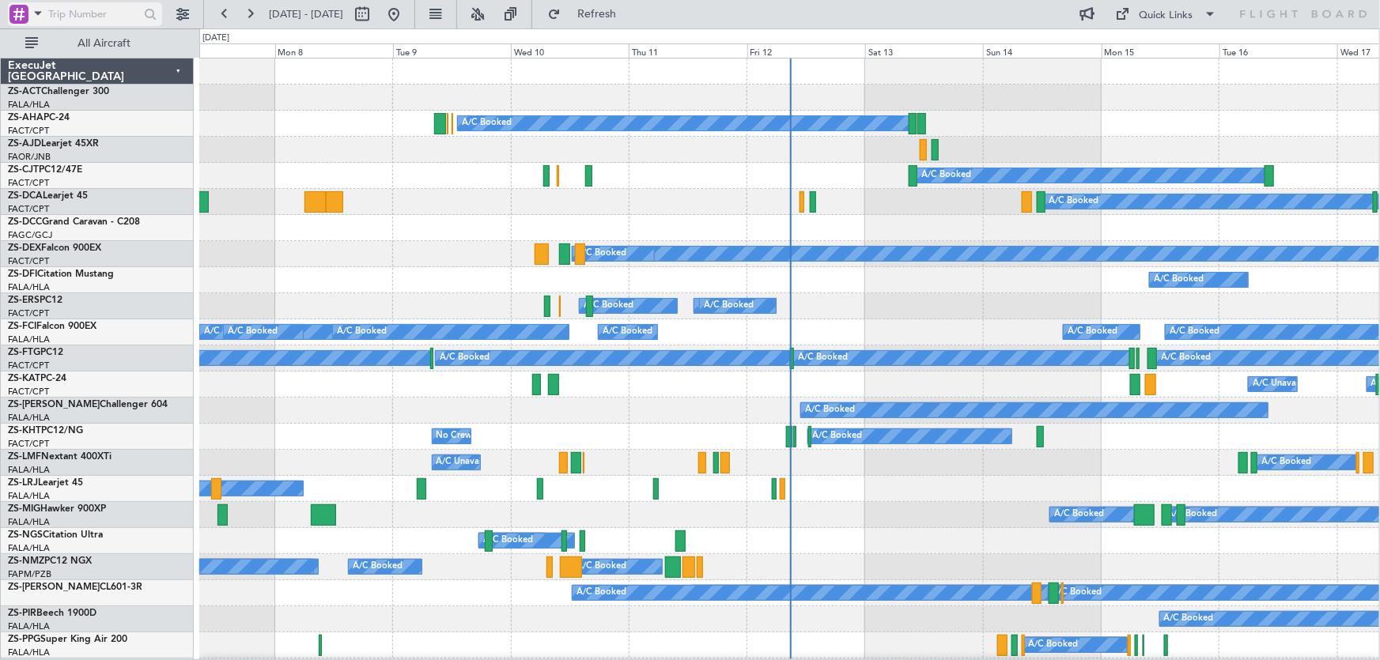
click at [25, 21] on div at bounding box center [18, 14] width 19 height 19
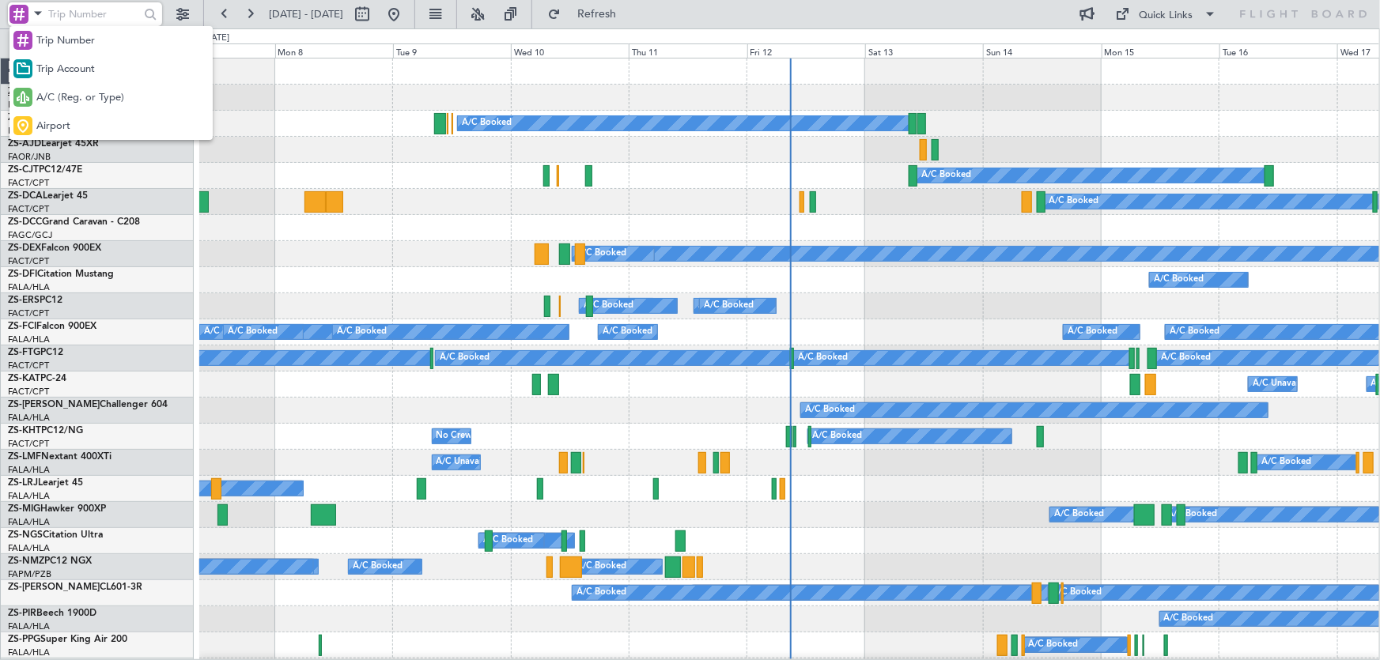
click at [57, 97] on span "A/C (Reg. or Type)" at bounding box center [80, 98] width 88 height 16
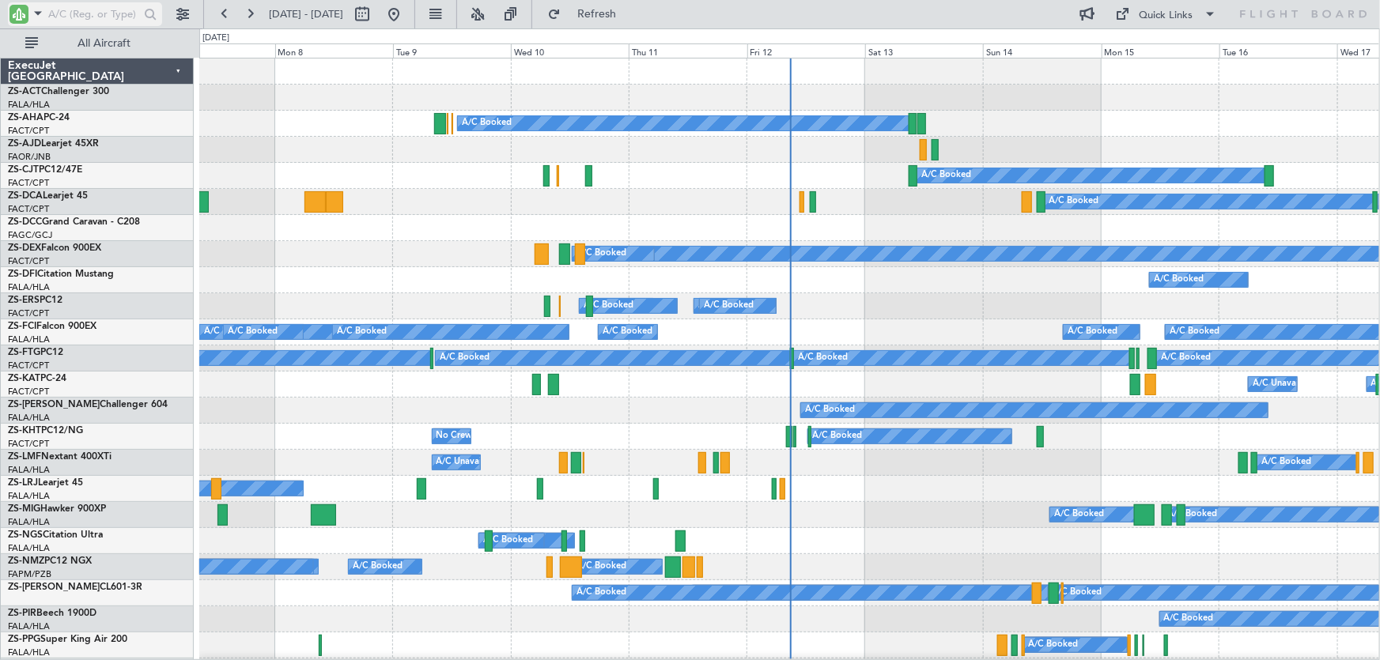
click at [99, 9] on input "text" at bounding box center [93, 14] width 91 height 24
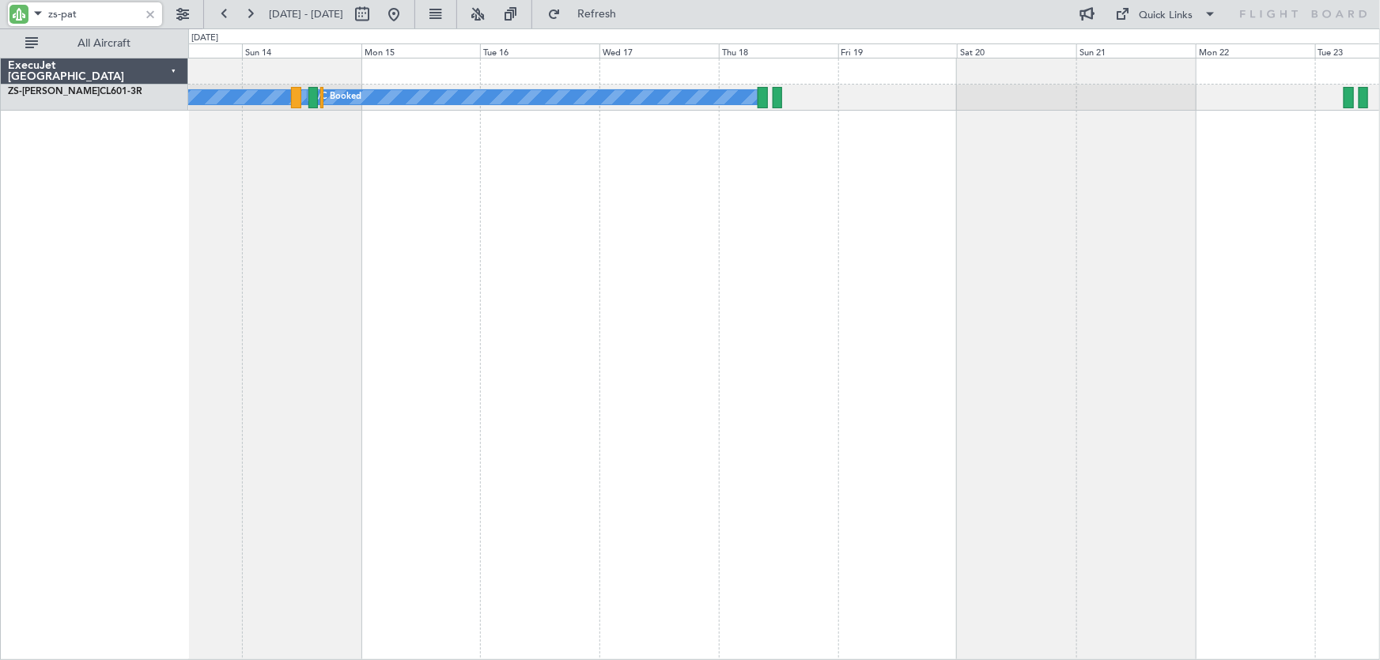
click at [244, 289] on div "A/C Booked A/C Booked A/C Booked" at bounding box center [784, 359] width 1192 height 602
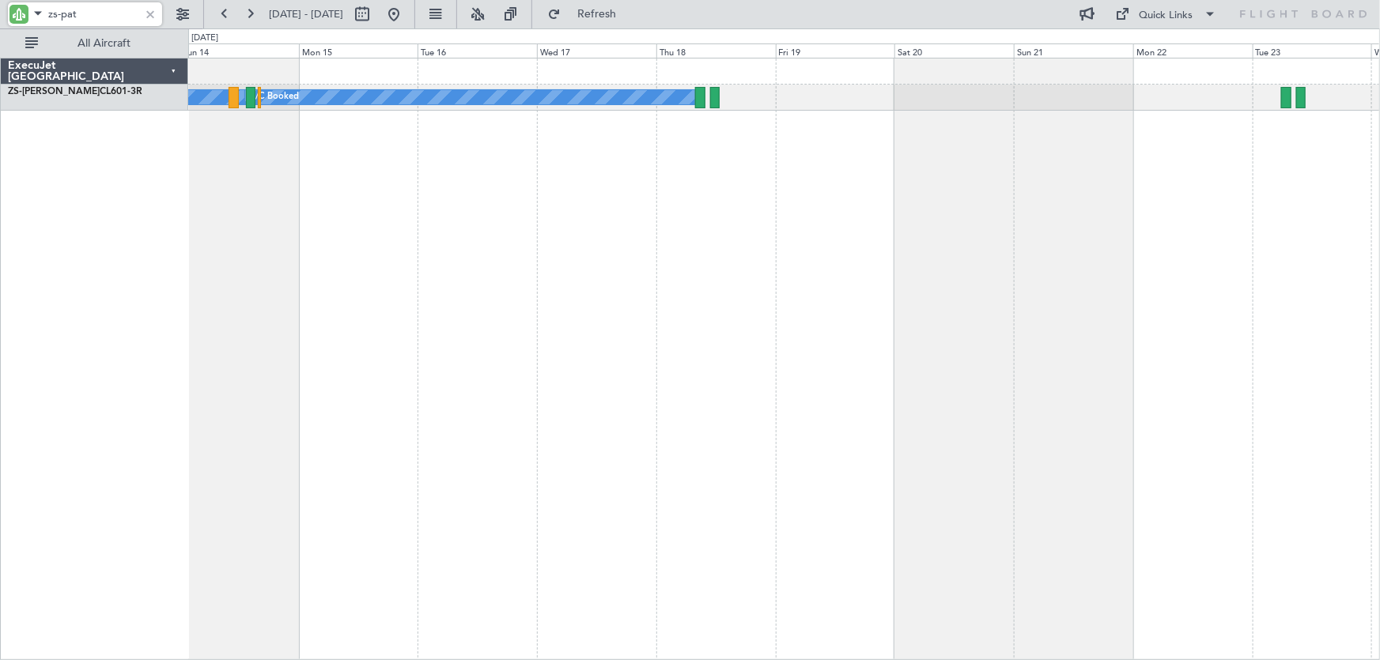
click at [0, 347] on html "zs-pat 07 Sep 2025 - 17 Sep 2025 Refresh Quick Links All Aircraft A/C Booked A/…" at bounding box center [690, 330] width 1380 height 660
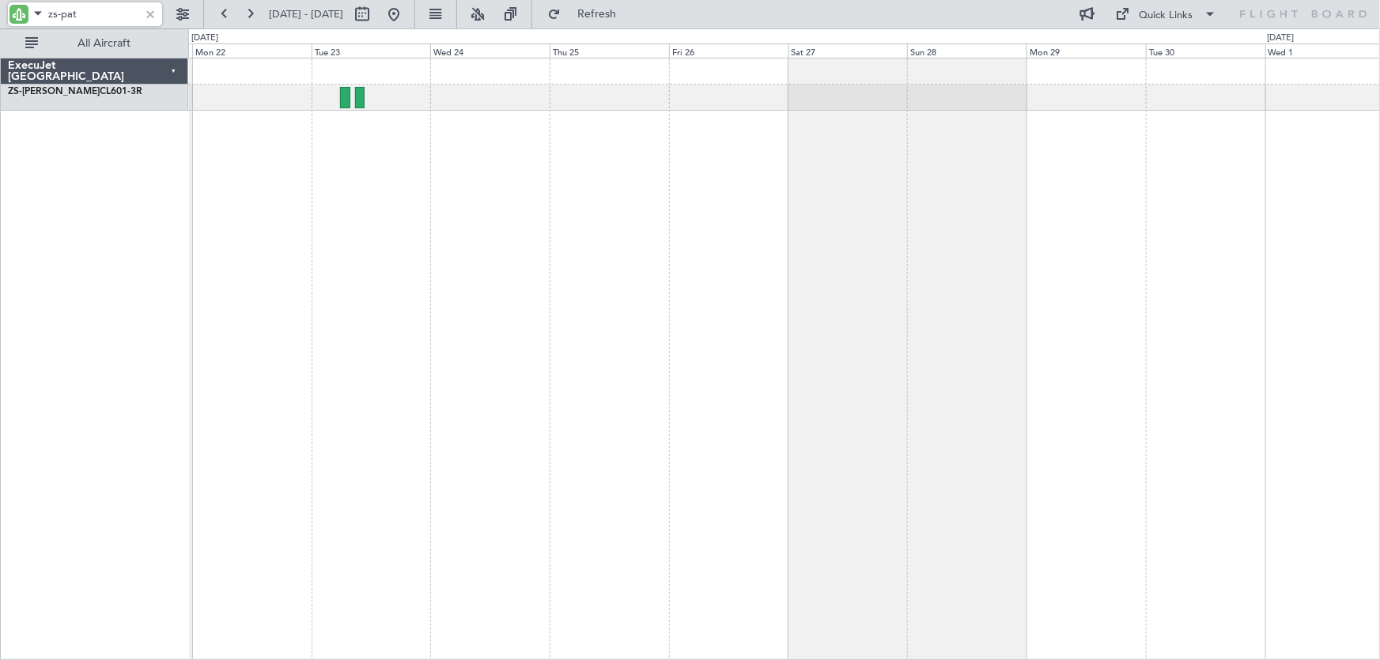
click at [0, 357] on html "zs-pat 07 Sep 2025 - 17 Sep 2025 Refresh Quick Links All Aircraft ExecuJet Sout…" at bounding box center [690, 330] width 1380 height 660
click at [0, 363] on html "zs-pat 07 Sep 2025 - 17 Sep 2025 Refresh Quick Links All Aircraft ExecuJet Sout…" at bounding box center [690, 330] width 1380 height 660
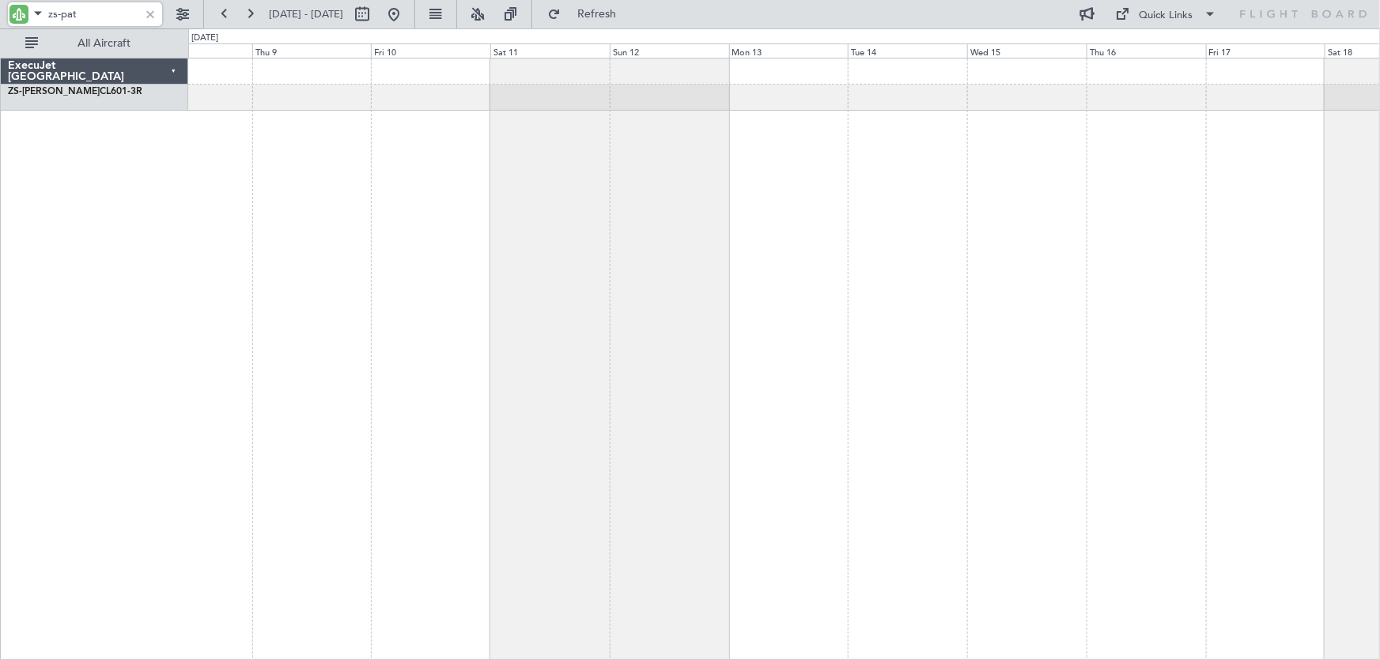
click at [42, 301] on div "ExecuJet South Africa ZS-PAT CL601-3R 0 0 Wed 8 Thu 9 Fri 10 Sat 11 Sun 12 Mon …" at bounding box center [690, 344] width 1380 height 632
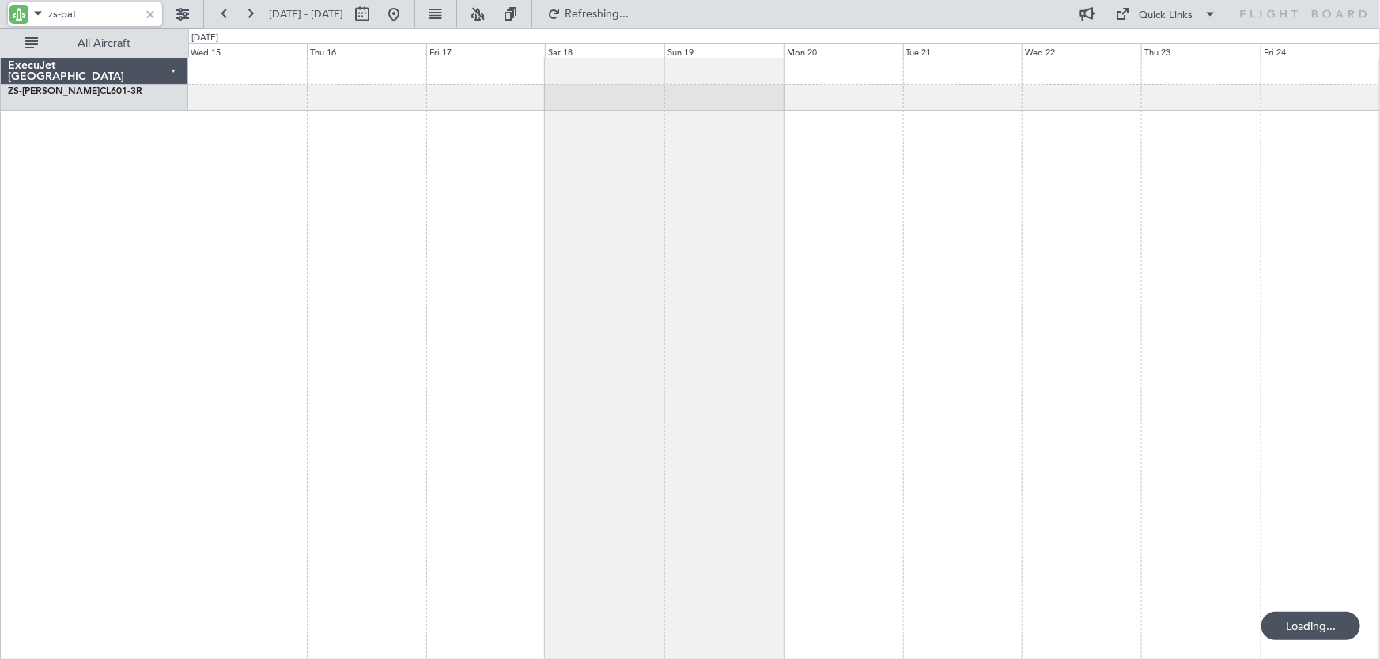
click at [205, 342] on div at bounding box center [784, 359] width 1192 height 602
type input "zs-pat"
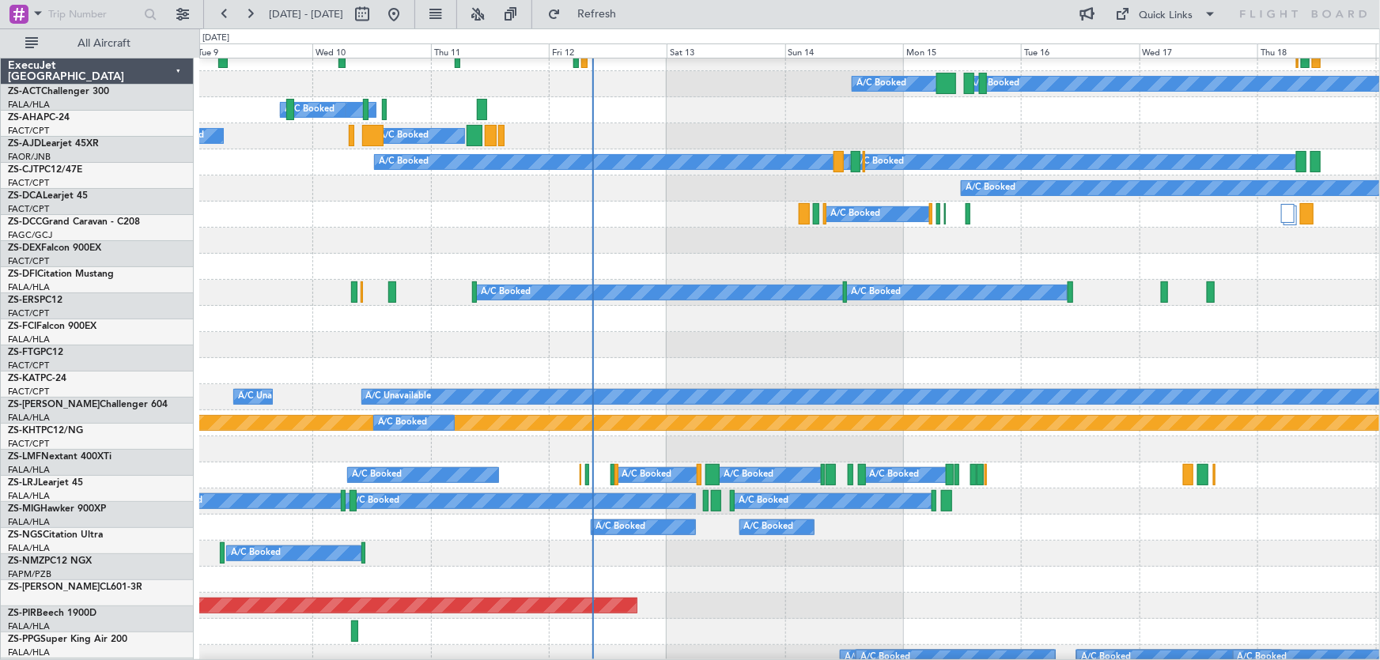
scroll to position [431, 0]
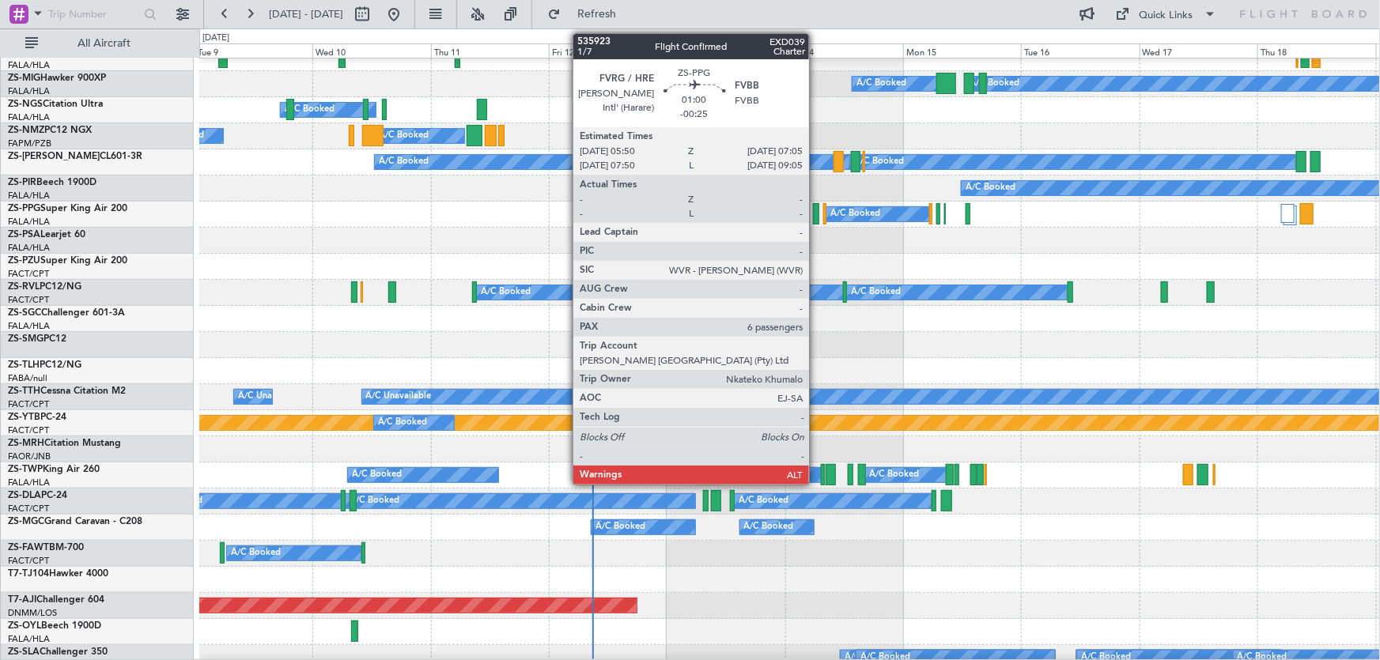
click at [816, 211] on div at bounding box center [816, 213] width 6 height 21
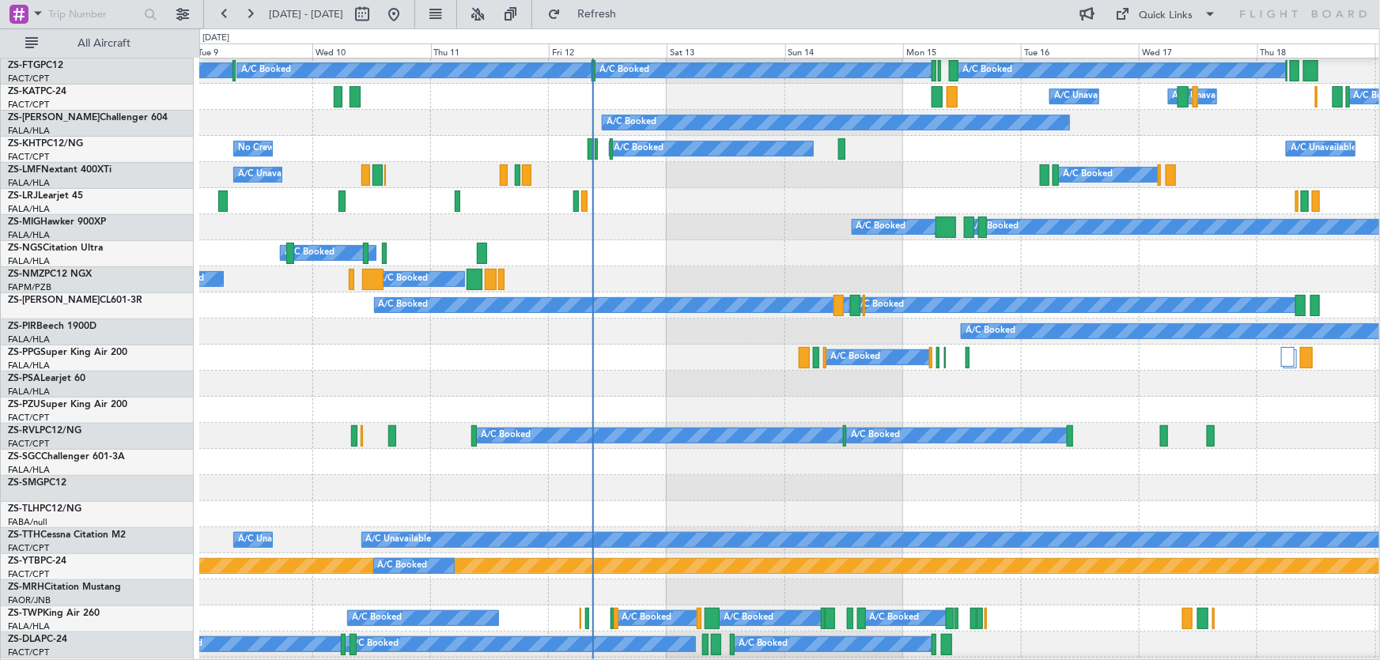
scroll to position [0, 0]
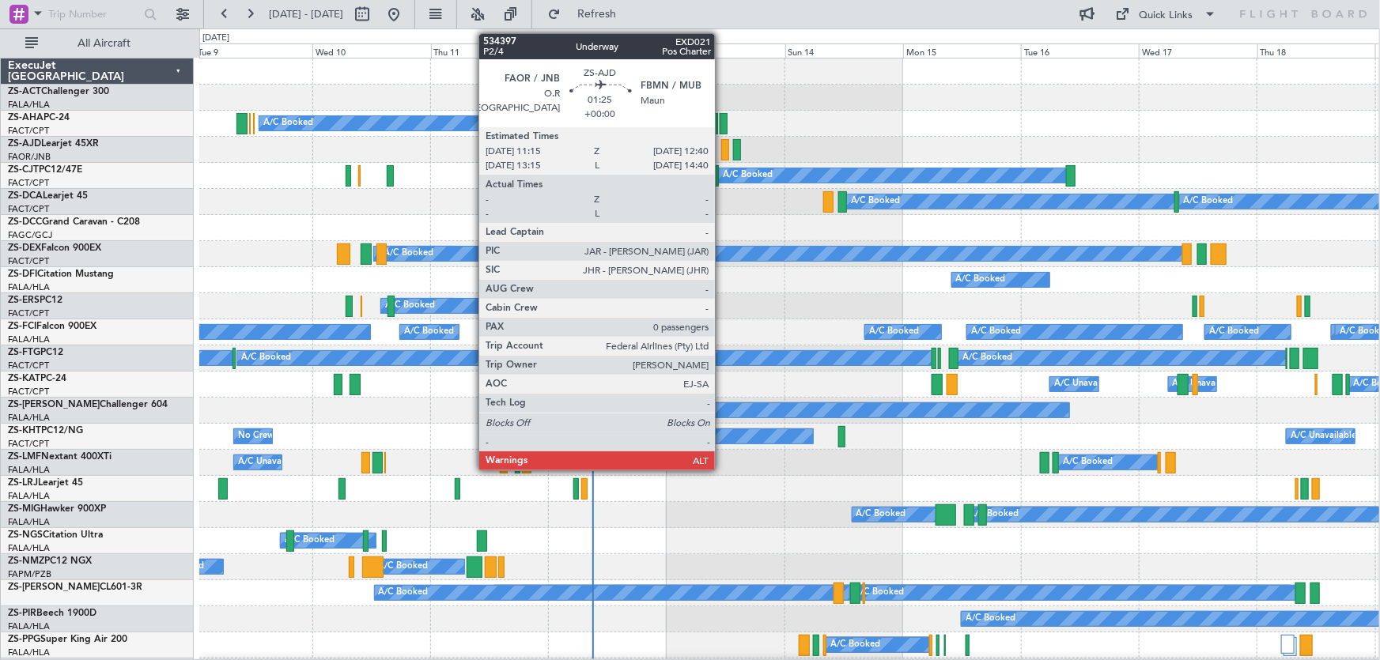
click at [722, 145] on div at bounding box center [724, 149] width 7 height 21
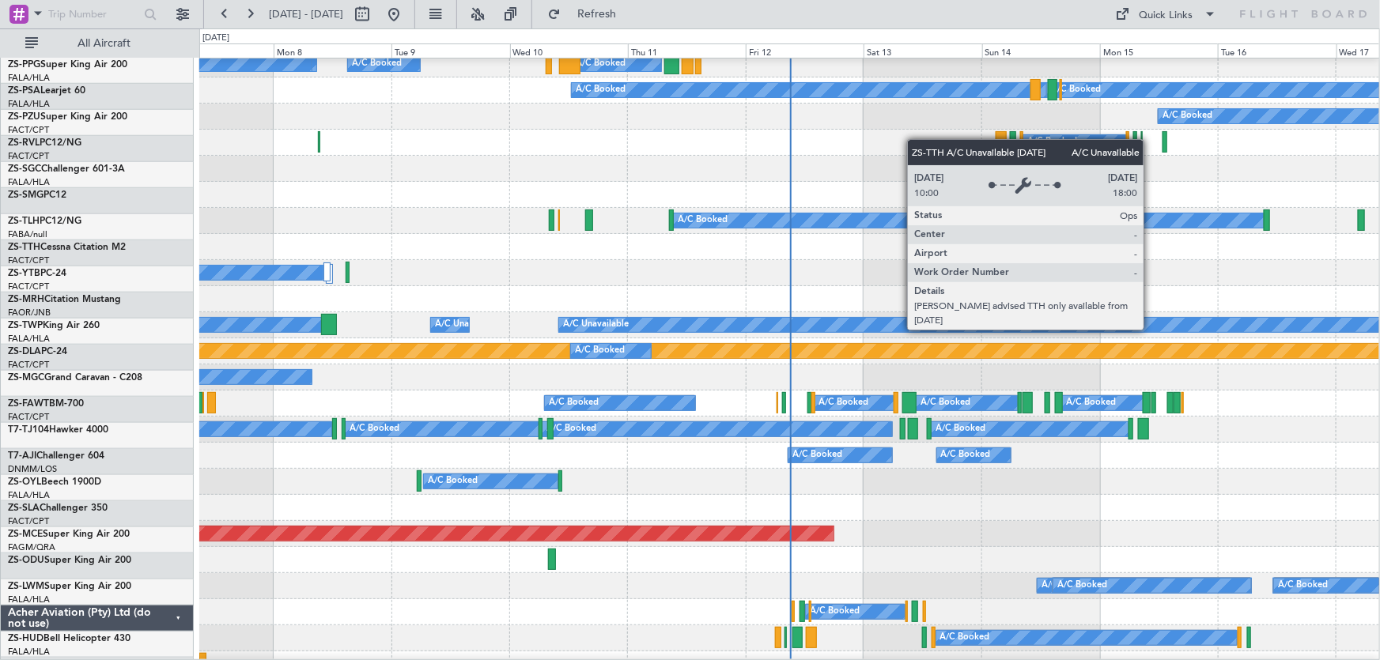
scroll to position [503, 0]
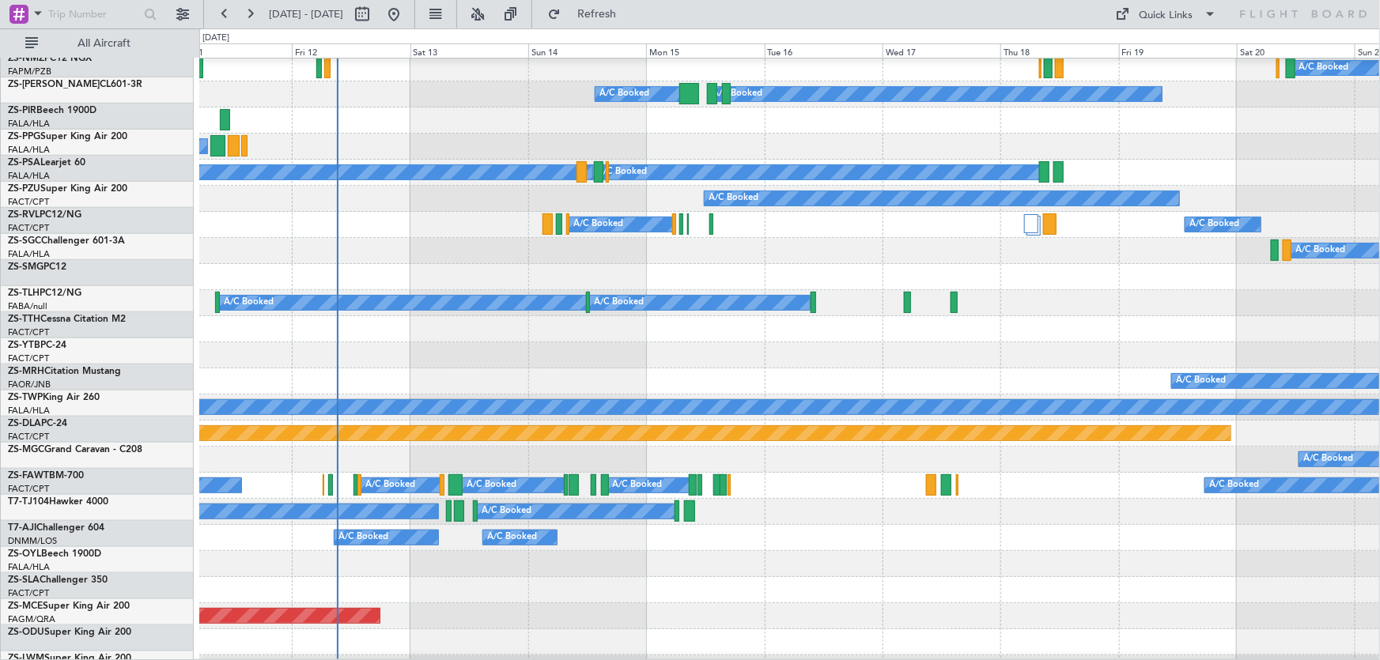
click at [767, 393] on div "A/C Booked" at bounding box center [789, 381] width 1180 height 26
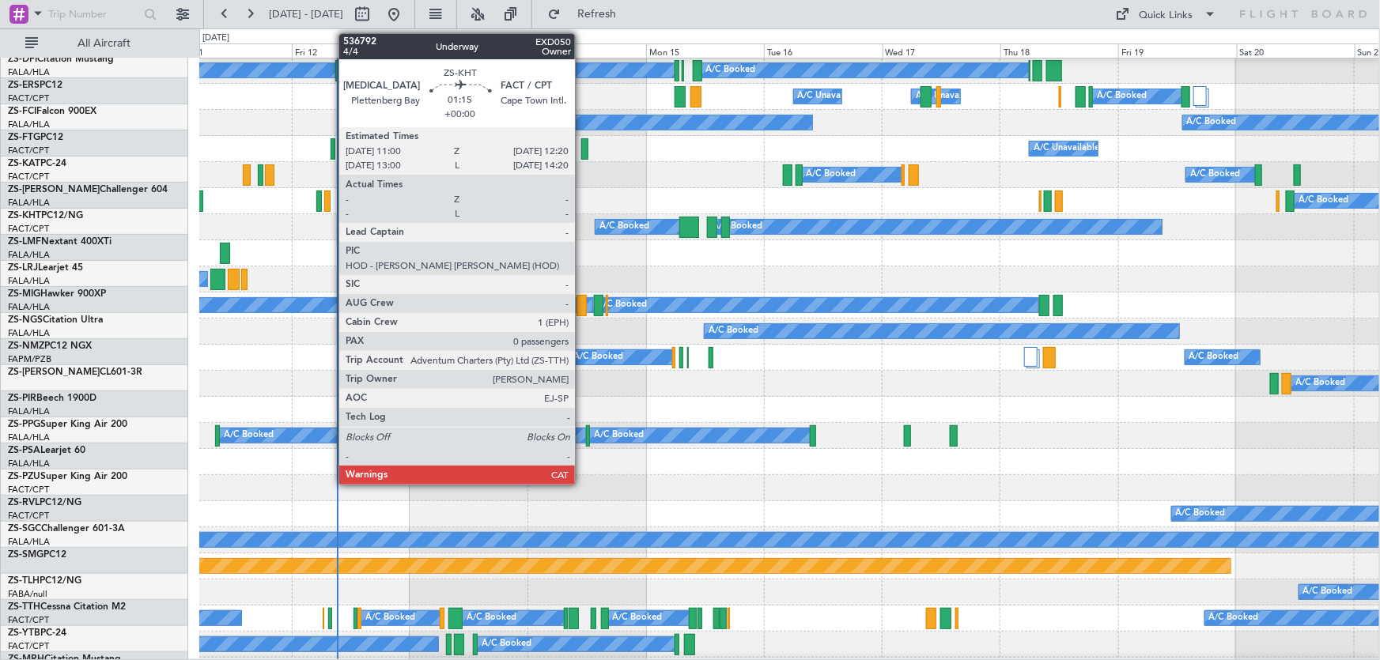
scroll to position [287, 0]
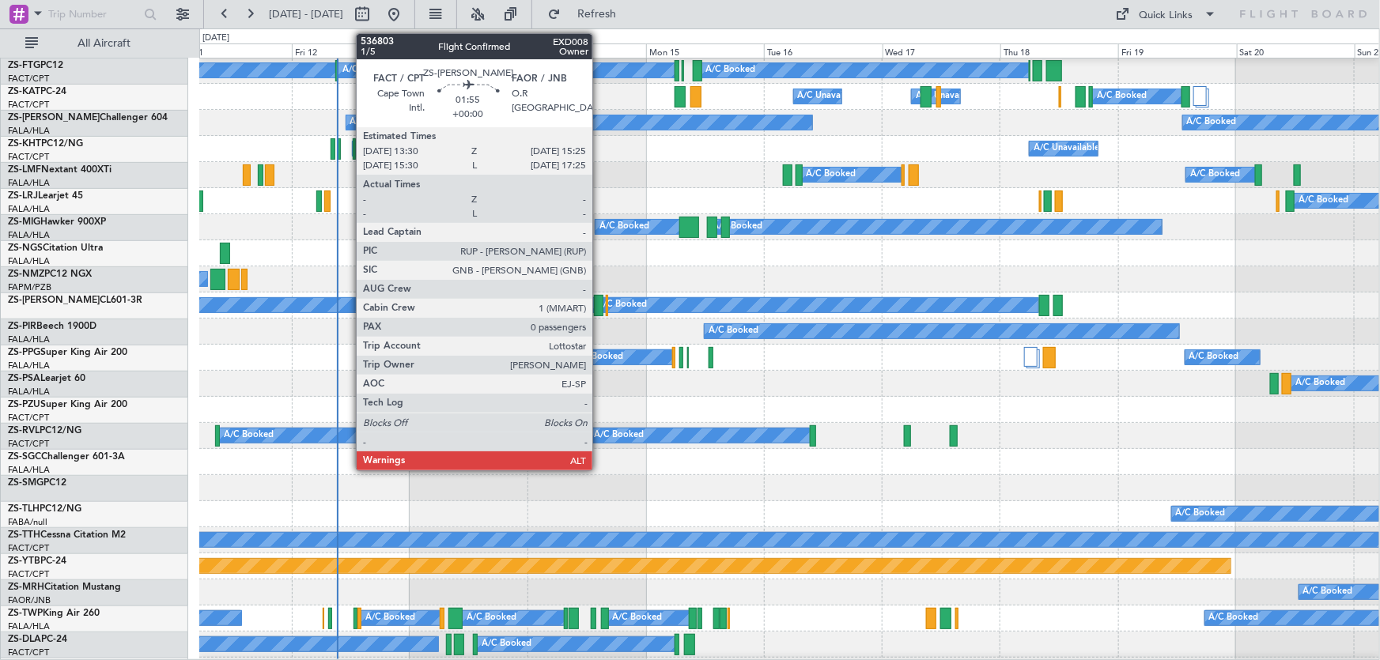
click at [599, 304] on div at bounding box center [598, 305] width 9 height 21
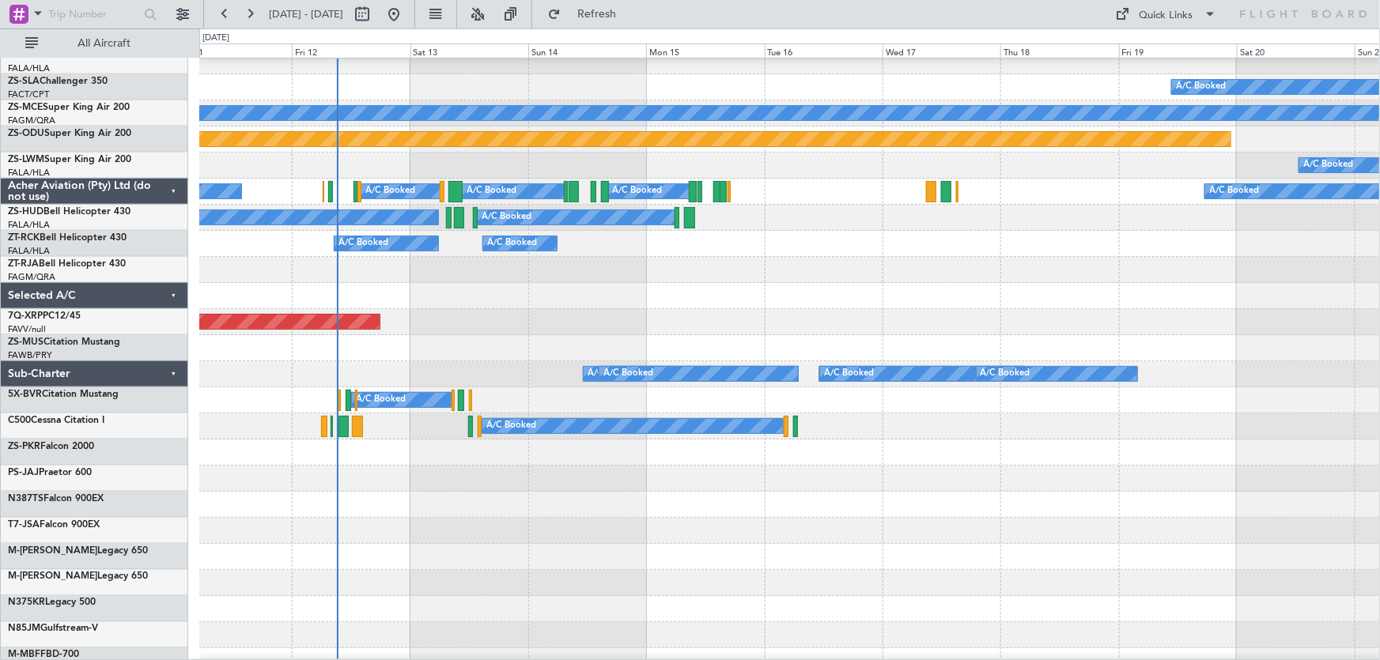
scroll to position [714, 0]
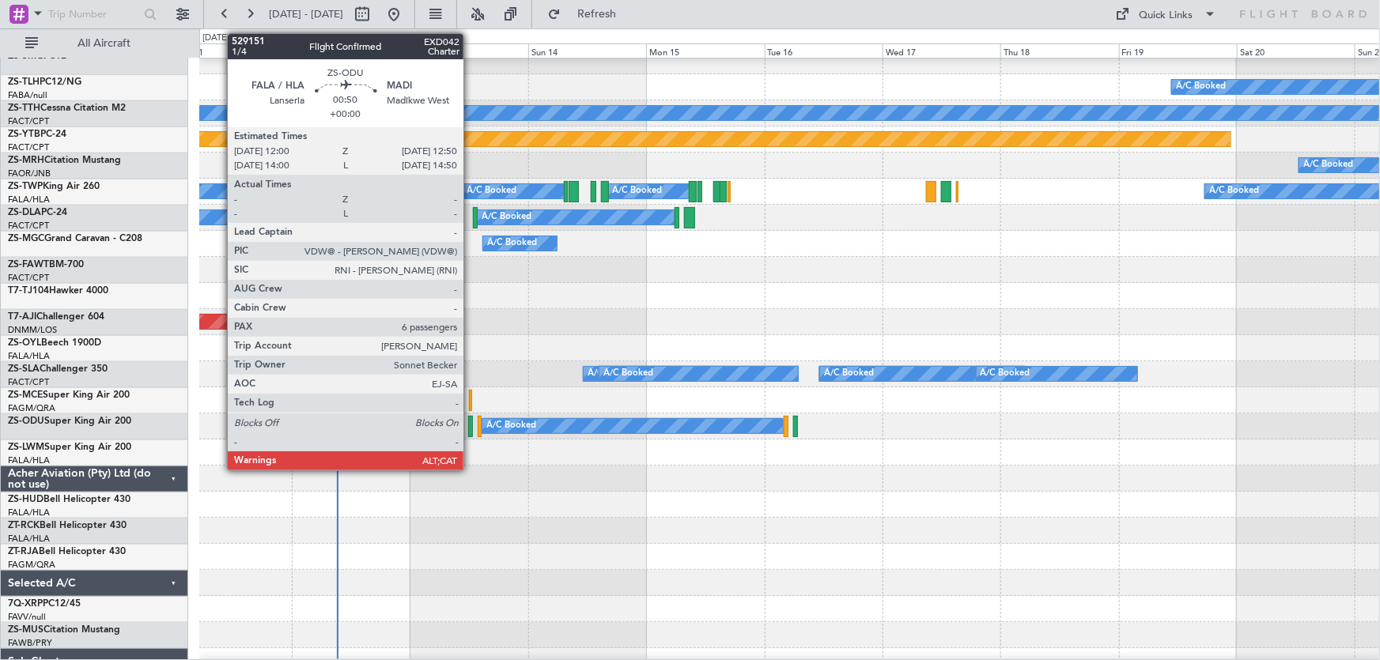
click at [470, 429] on div at bounding box center [470, 426] width 5 height 21
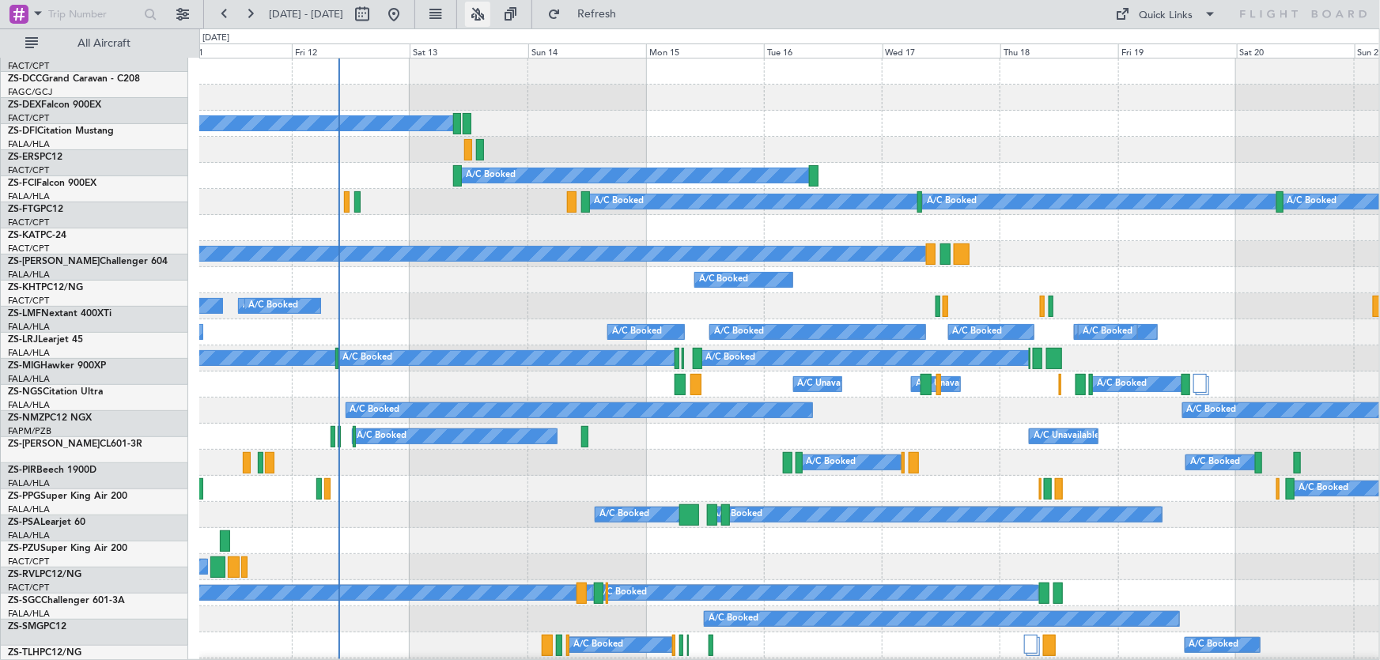
scroll to position [0, 0]
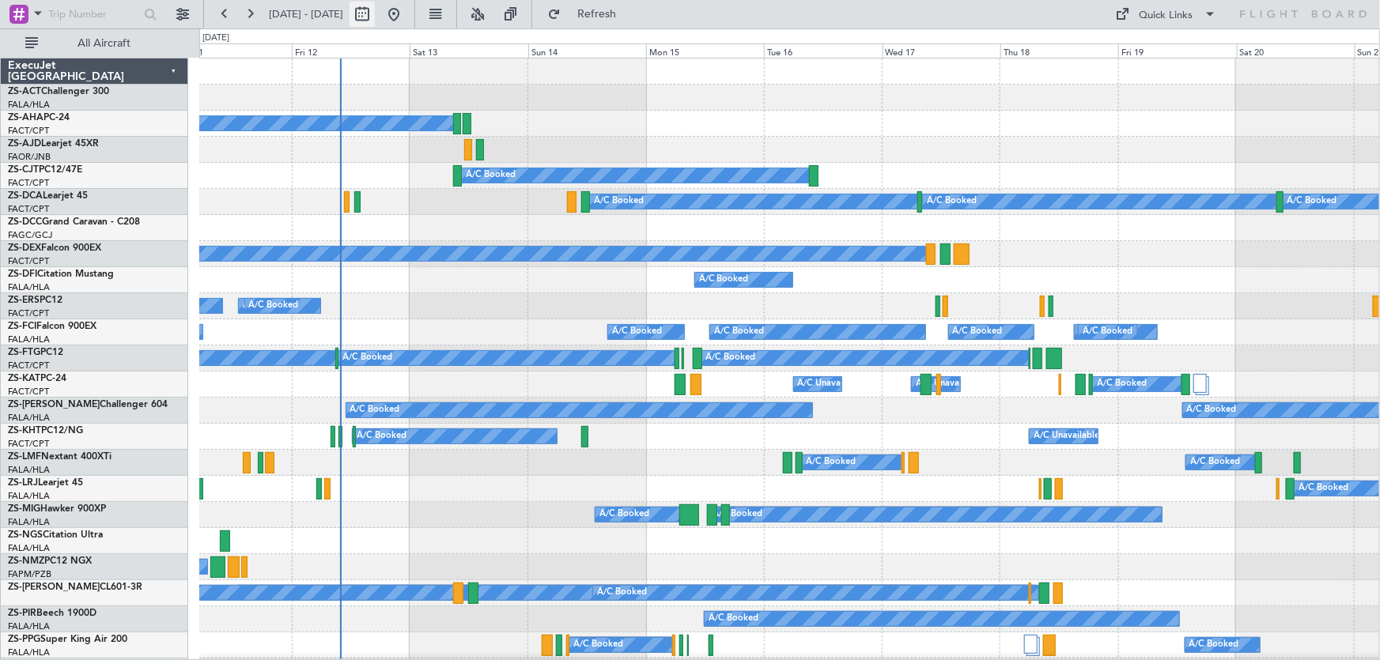
click at [375, 22] on button at bounding box center [361, 14] width 25 height 25
select select "9"
select select "2025"
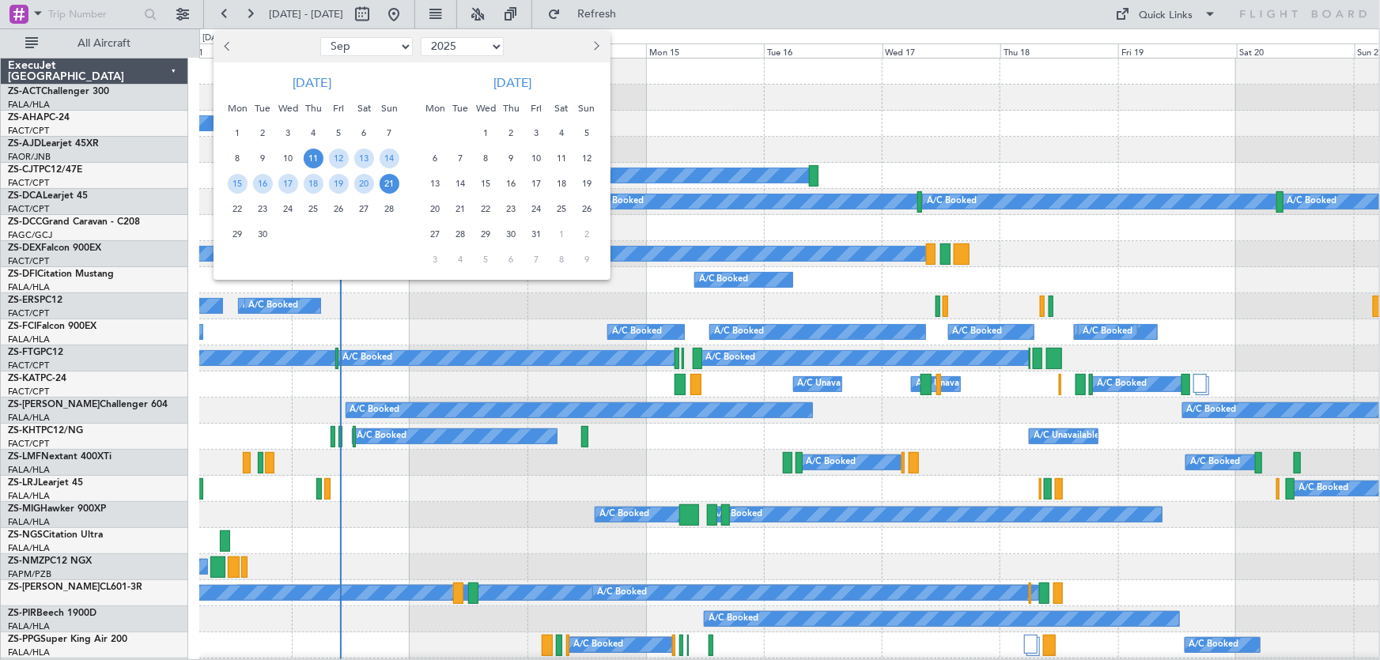
click at [534, 156] on span "10" at bounding box center [537, 159] width 20 height 20
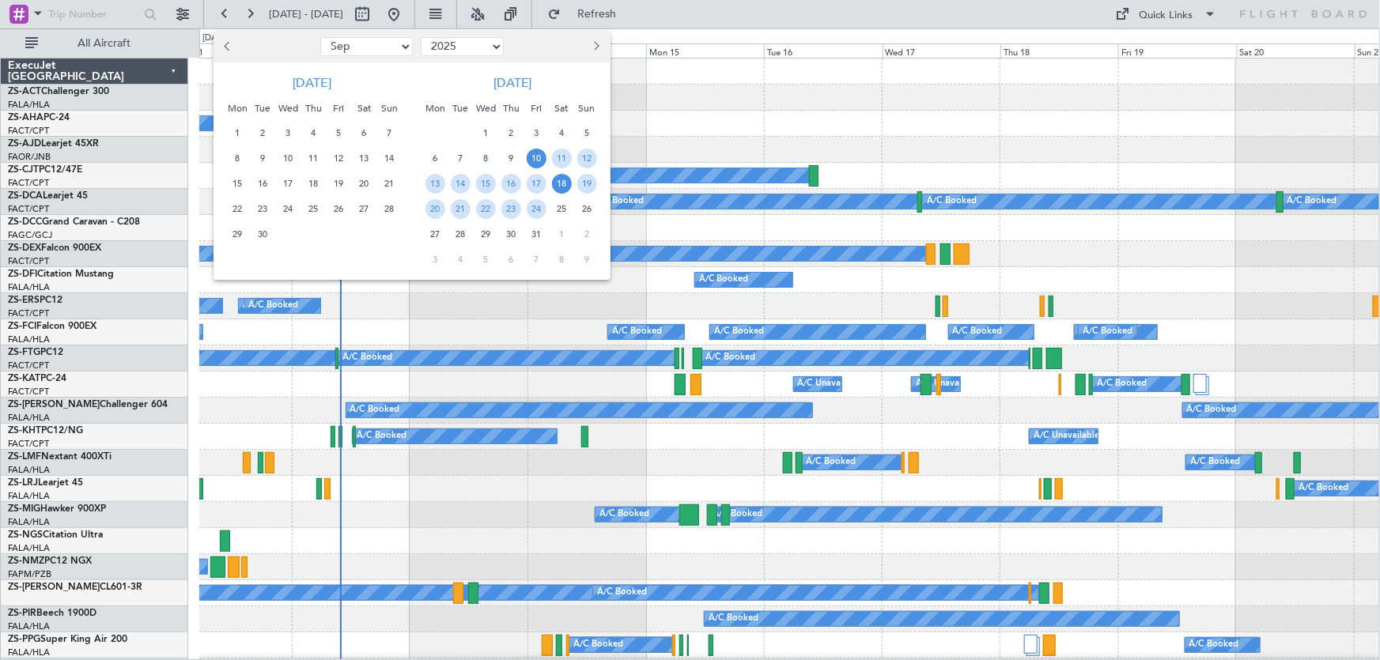
click at [565, 181] on span "18" at bounding box center [562, 184] width 20 height 20
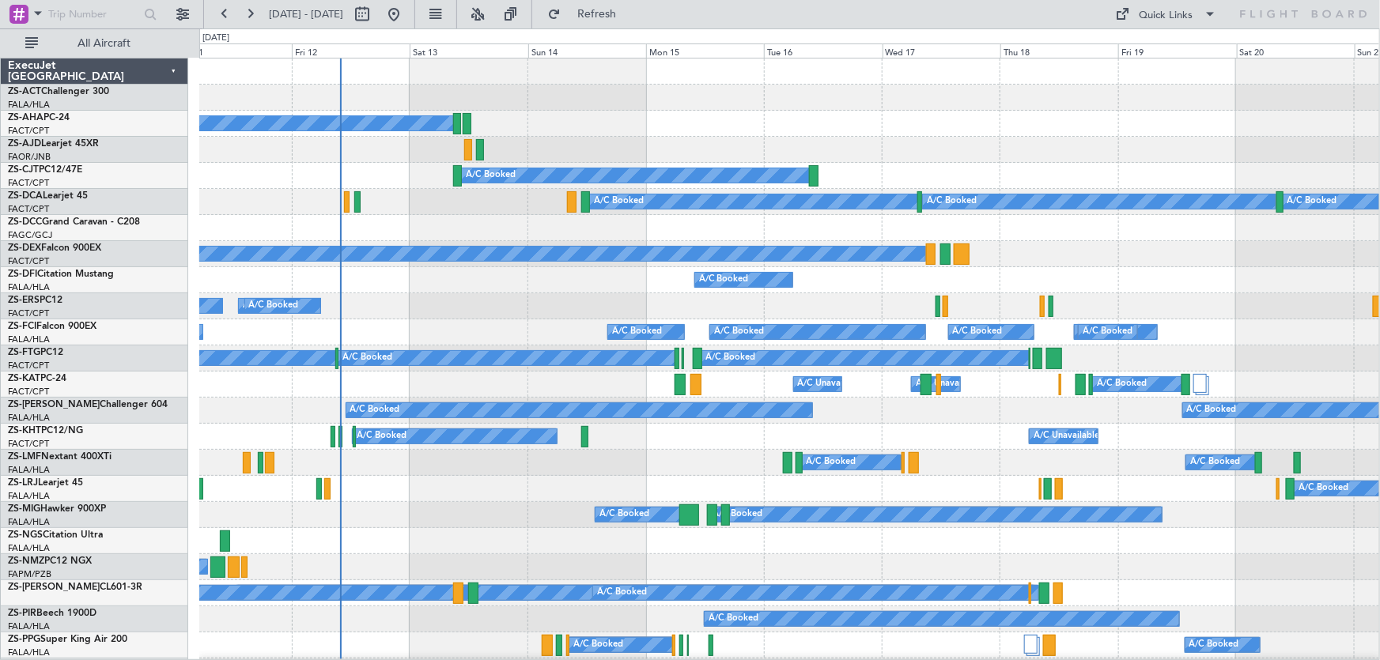
select select "10"
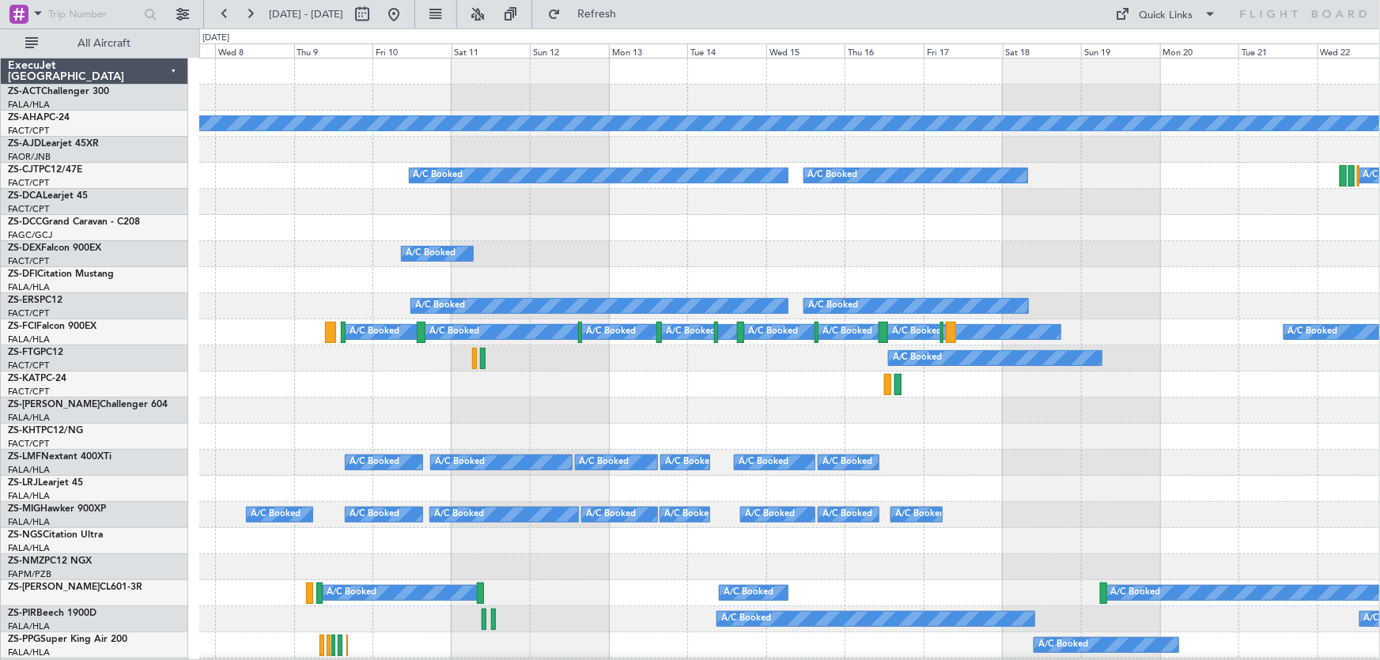
click at [714, 179] on div "A/C Booked" at bounding box center [599, 175] width 379 height 14
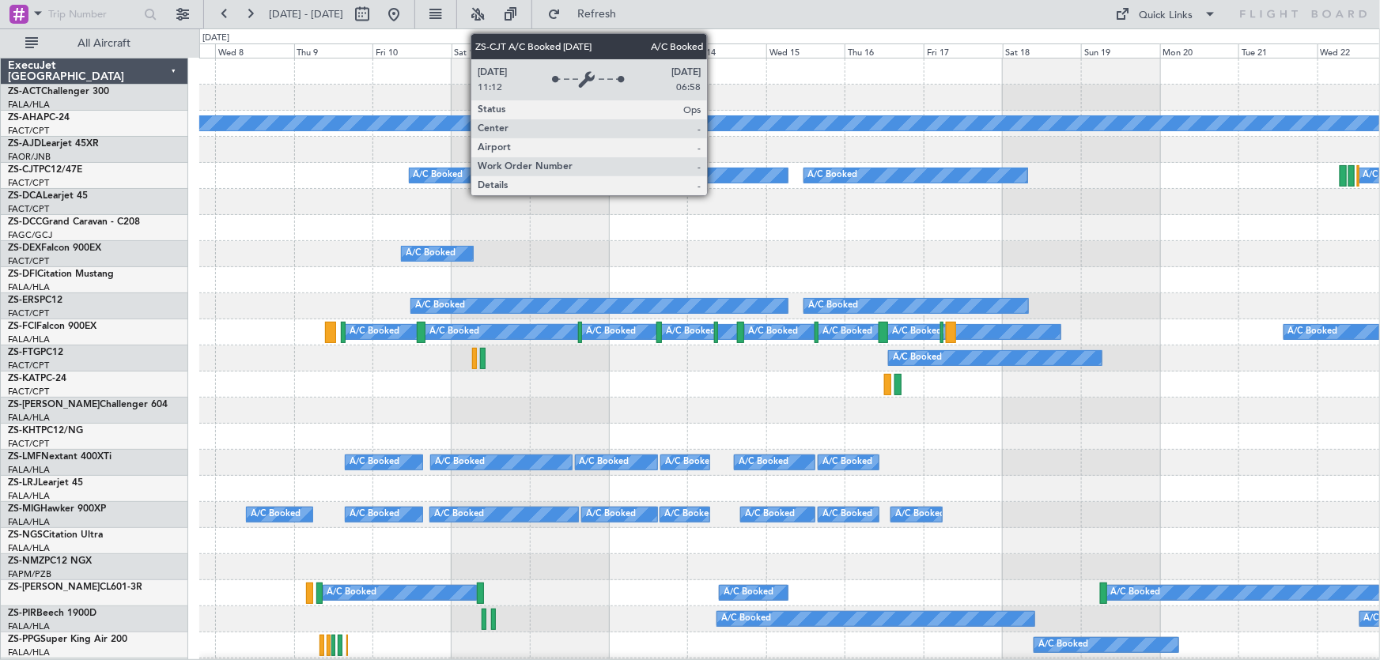
click at [714, 179] on div "A/C Booked" at bounding box center [599, 175] width 379 height 14
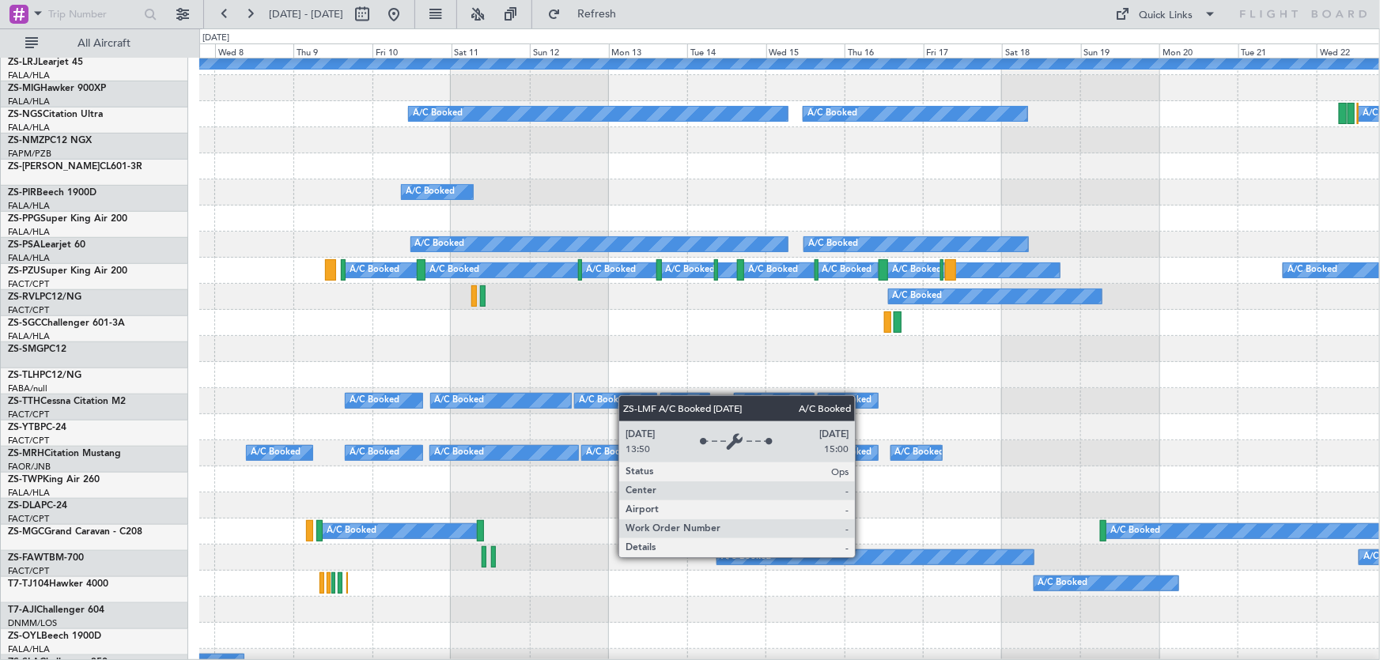
scroll to position [62, 0]
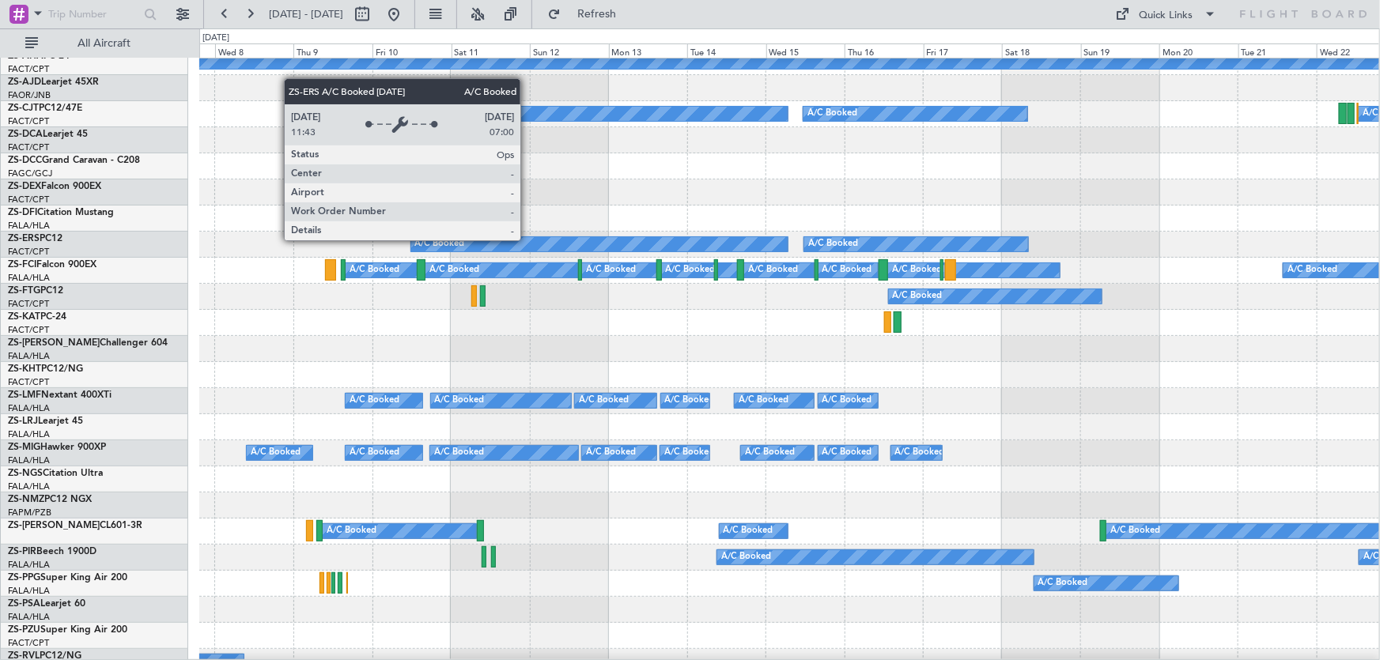
click at [527, 240] on div "A/C Booked" at bounding box center [599, 244] width 377 height 14
